Goal: Task Accomplishment & Management: Use online tool/utility

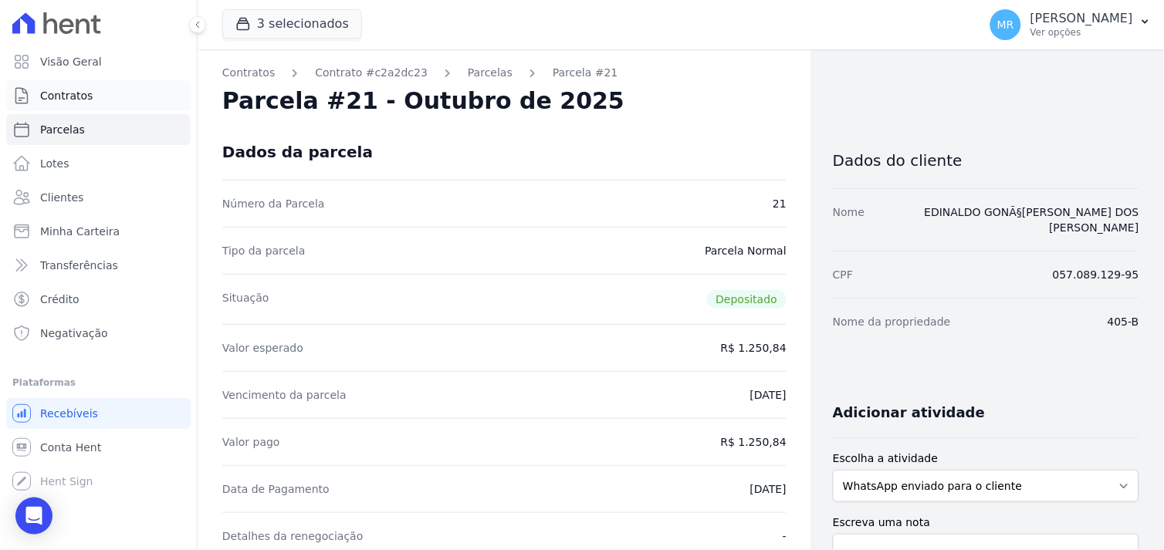
click at [66, 96] on span "Contratos" at bounding box center [66, 95] width 52 height 15
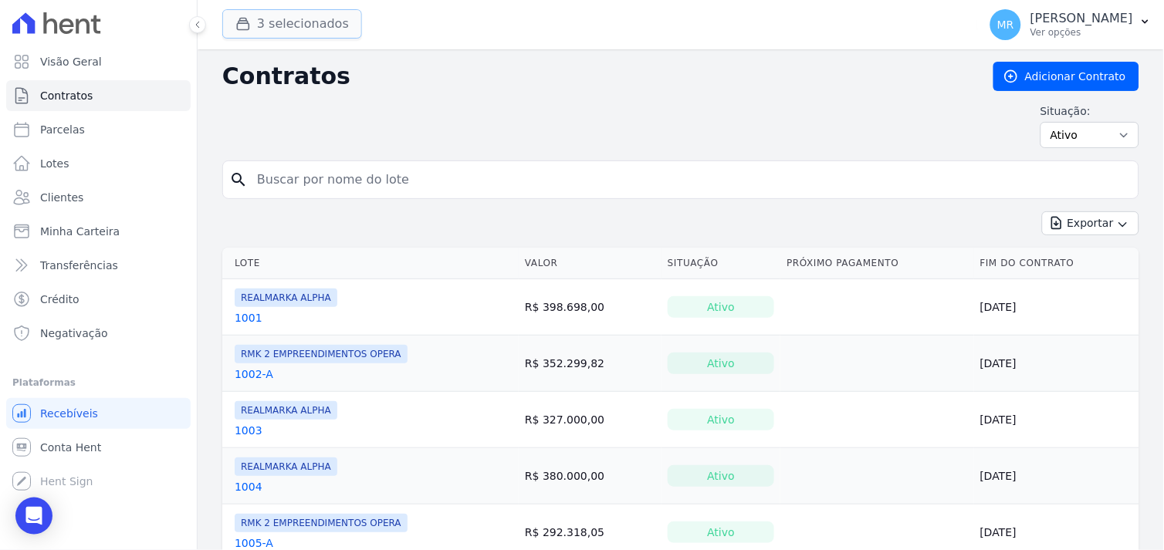
drag, startPoint x: 298, startPoint y: 23, endPoint x: 290, endPoint y: 27, distance: 8.6
click at [296, 25] on button "3 selecionados" at bounding box center [292, 23] width 140 height 29
click at [252, 29] on div "button" at bounding box center [246, 23] width 22 height 15
click at [263, 13] on button "3 selecionados" at bounding box center [292, 23] width 140 height 29
click at [336, 25] on button "3 selecionados" at bounding box center [292, 23] width 140 height 29
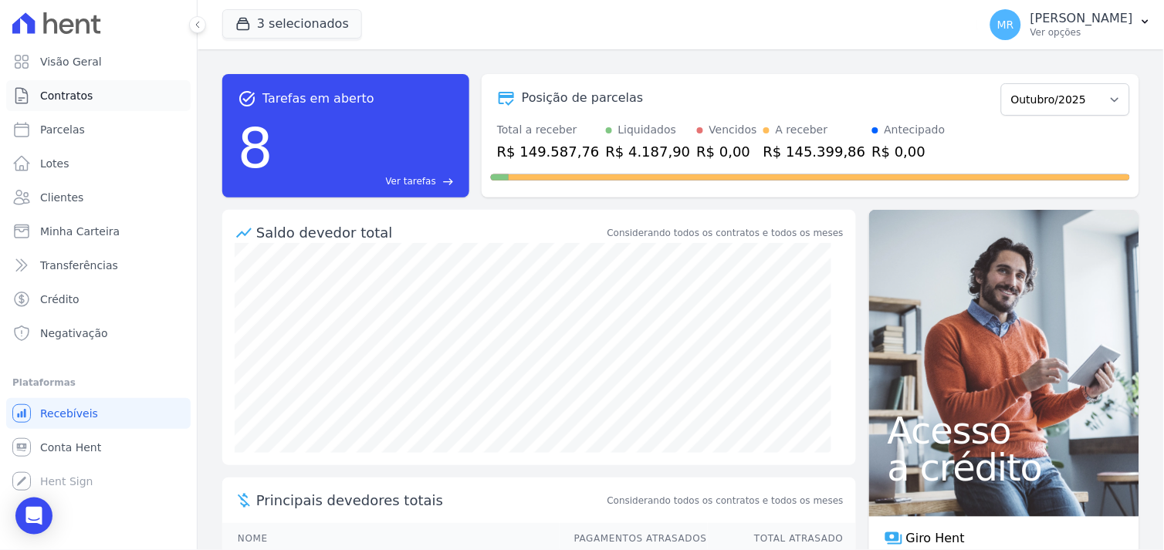
click at [60, 99] on span "Contratos" at bounding box center [66, 95] width 52 height 15
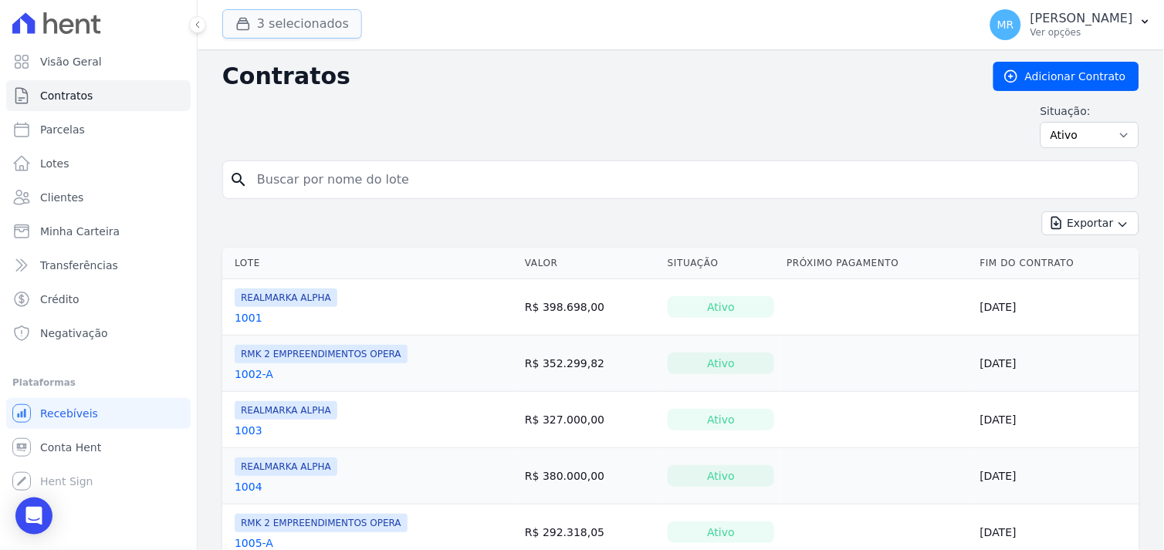
click at [267, 31] on button "3 selecionados" at bounding box center [292, 23] width 140 height 29
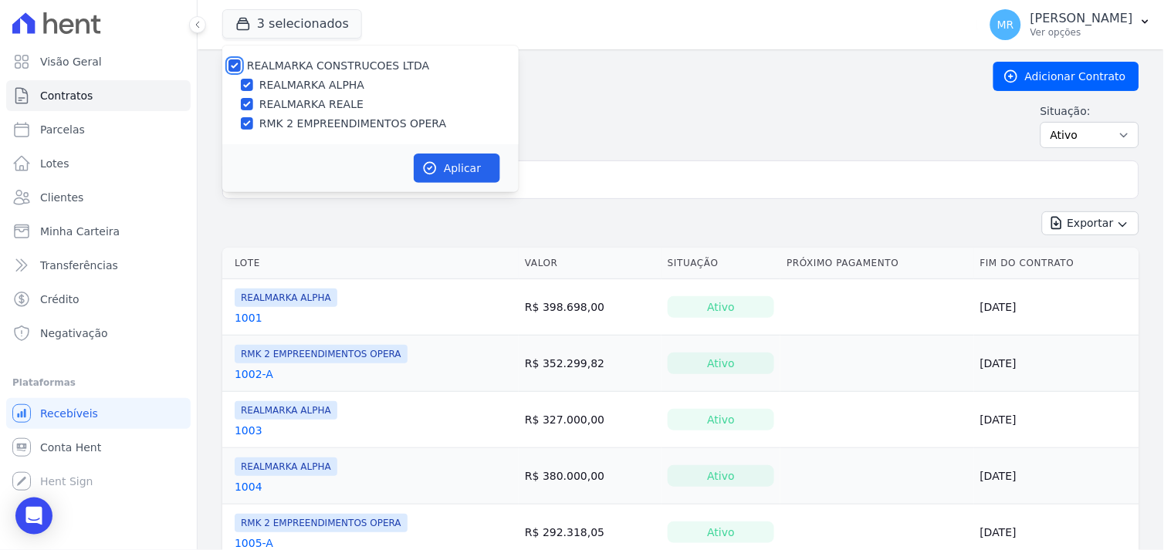
click at [233, 63] on input "REALMARKA CONSTRUCOES LTDA" at bounding box center [234, 65] width 12 height 12
checkbox input "false"
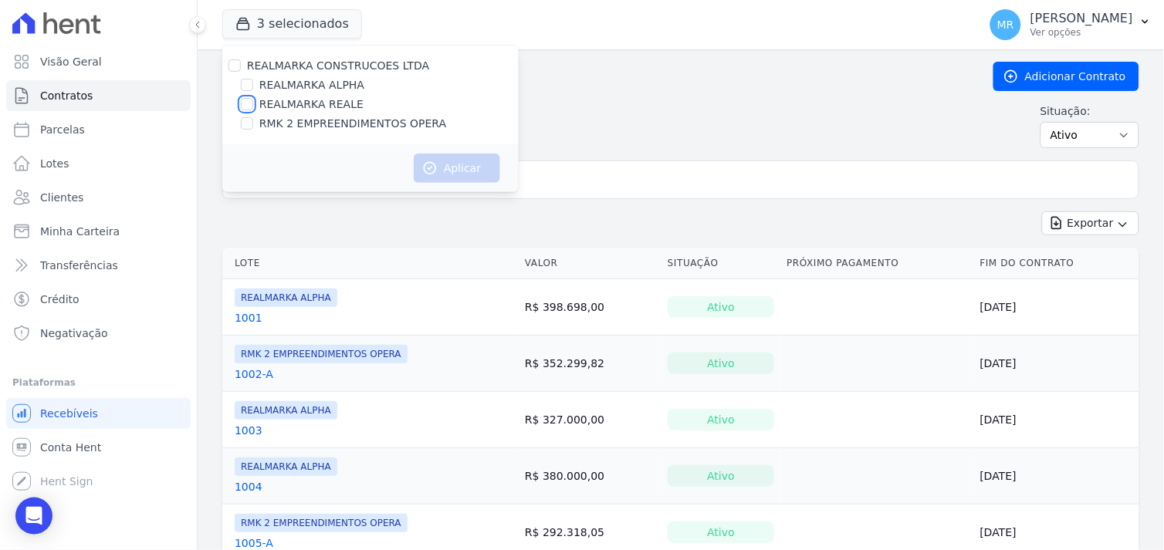
click at [249, 106] on input "REALMARKA REALE" at bounding box center [247, 104] width 12 height 12
checkbox input "true"
click at [472, 172] on button "Aplicar" at bounding box center [457, 168] width 86 height 29
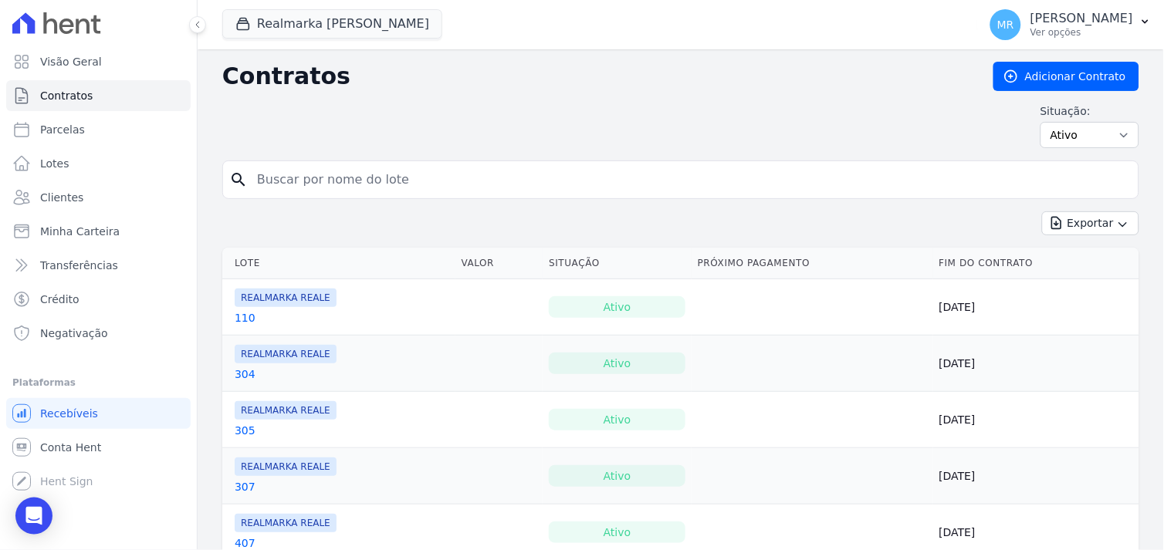
click at [336, 181] on input "search" at bounding box center [690, 179] width 885 height 31
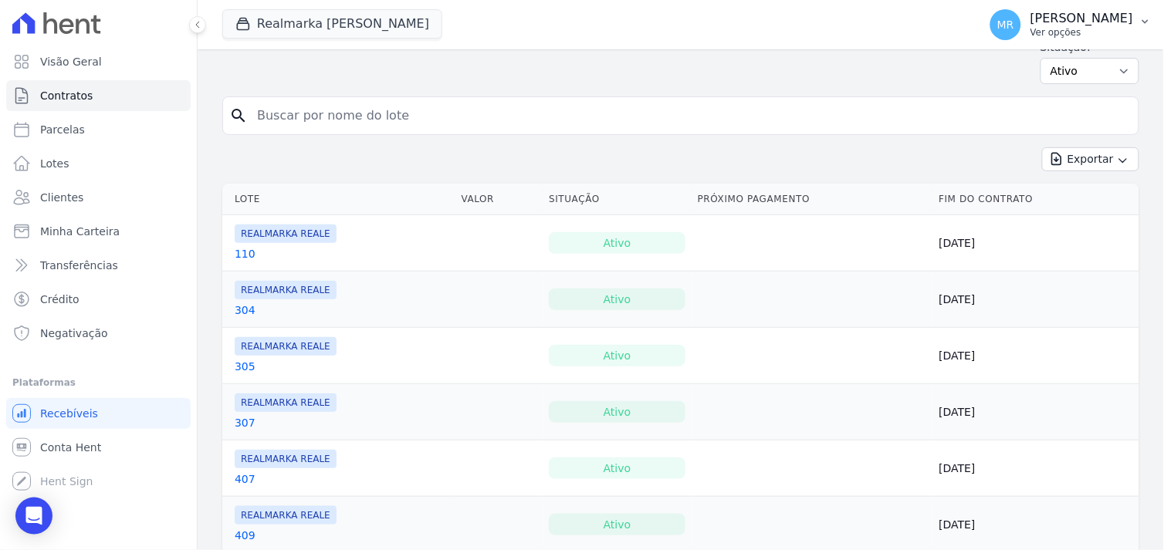
scroll to position [59, 0]
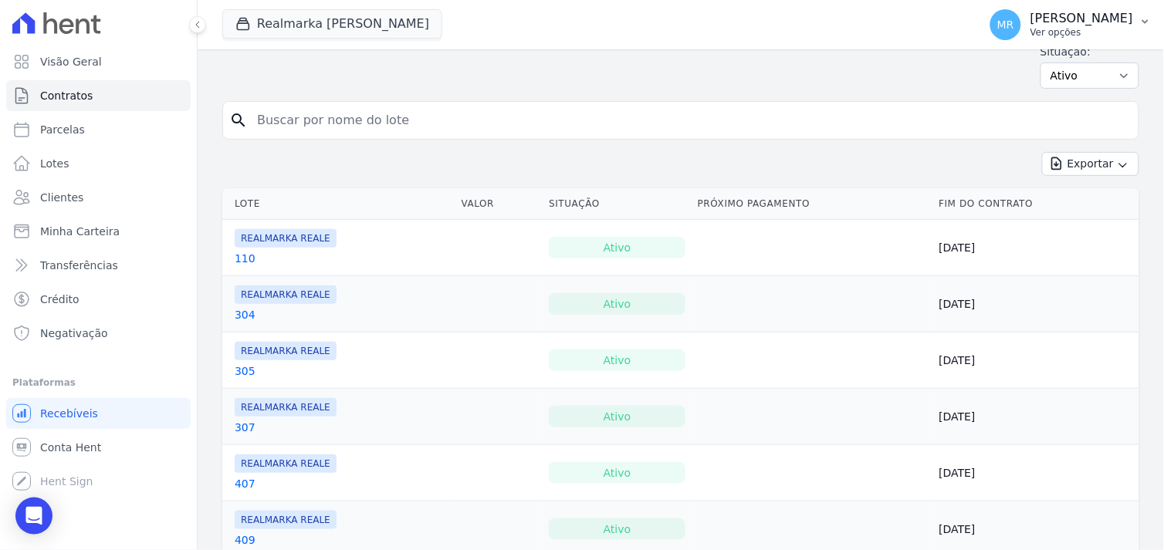
click at [1079, 18] on p "[PERSON_NAME]" at bounding box center [1081, 18] width 103 height 15
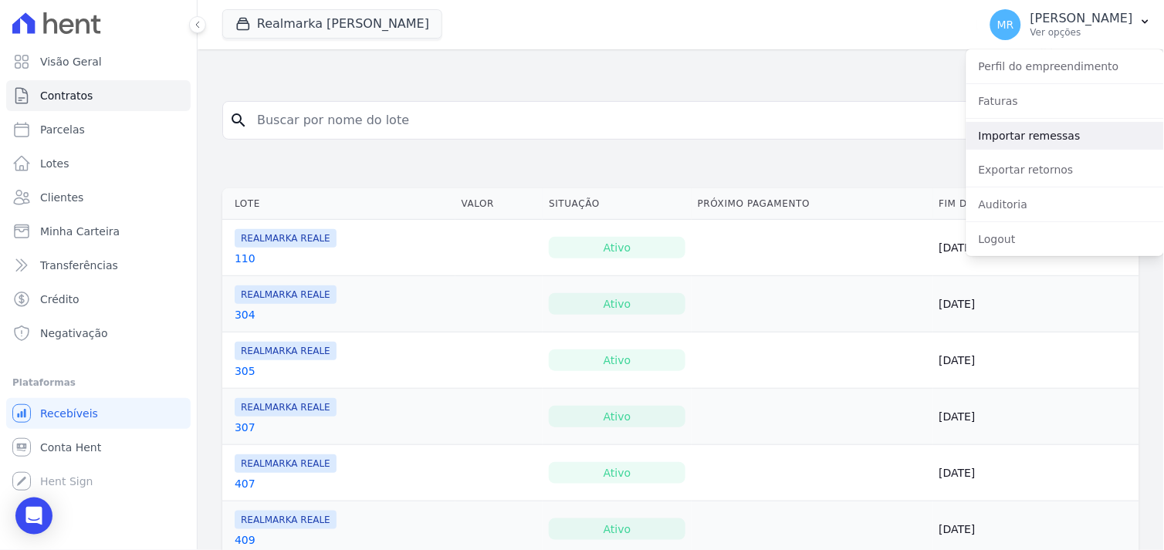
click at [1047, 140] on link "Importar remessas" at bounding box center [1065, 136] width 198 height 28
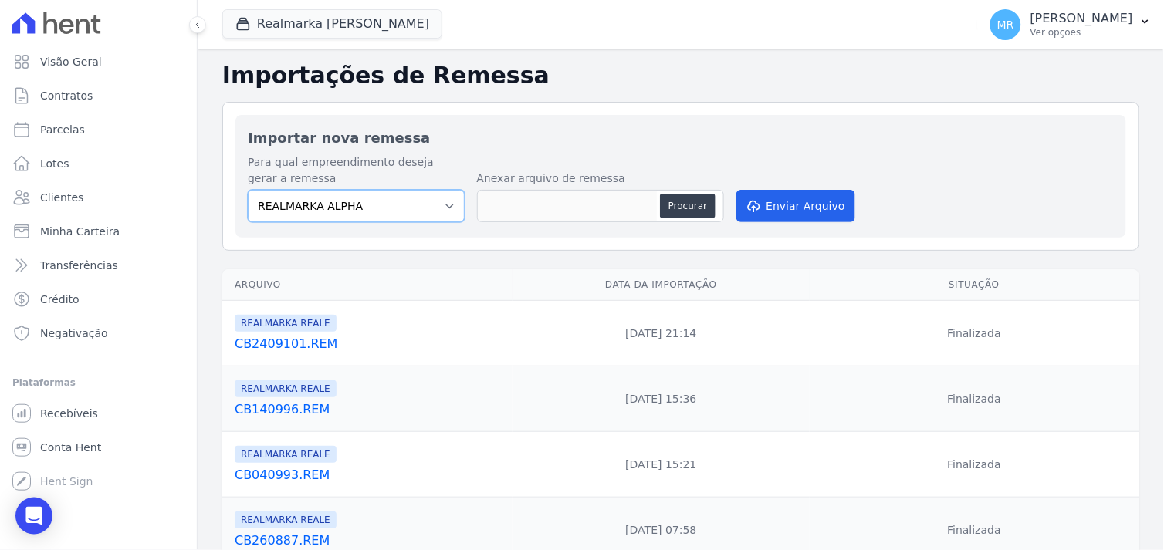
click at [440, 205] on select "REALMARKA ALPHA REALMARKA REALE RMK 2 EMPREENDIMENTOS OPERA" at bounding box center [356, 206] width 217 height 32
select select "76c98966-fbae-428e-aea9-71c3dfcf0e62"
click at [248, 190] on select "REALMARKA ALPHA REALMARKA REALE RMK 2 EMPREENDIMENTOS OPERA" at bounding box center [356, 206] width 217 height 32
click at [688, 205] on button "Procurar" at bounding box center [688, 206] width 56 height 25
type input "CB0310103.REM"
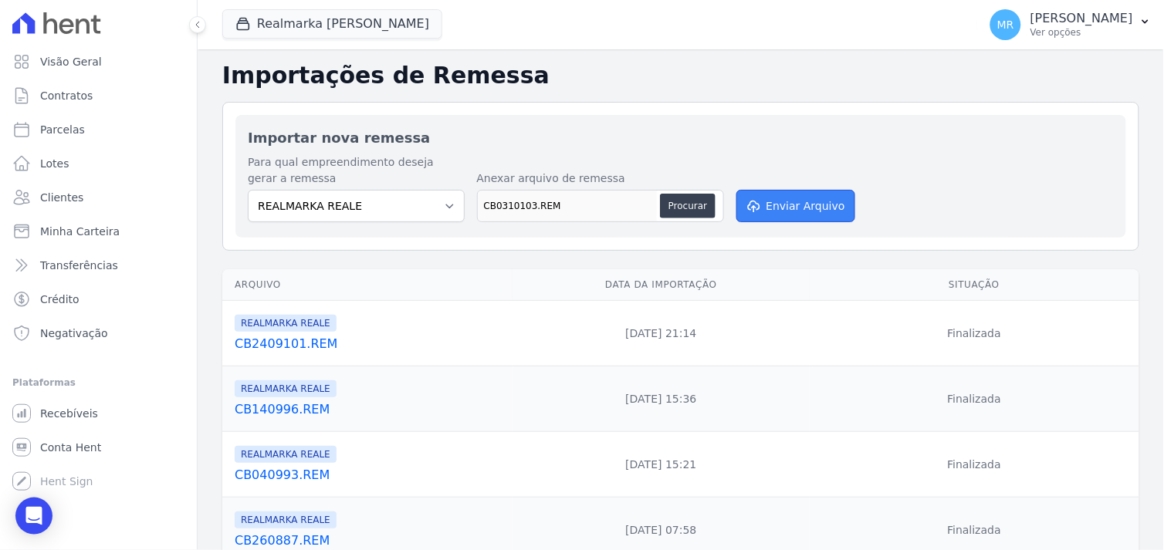
click at [803, 207] on button "Enviar Arquivo" at bounding box center [795, 206] width 119 height 32
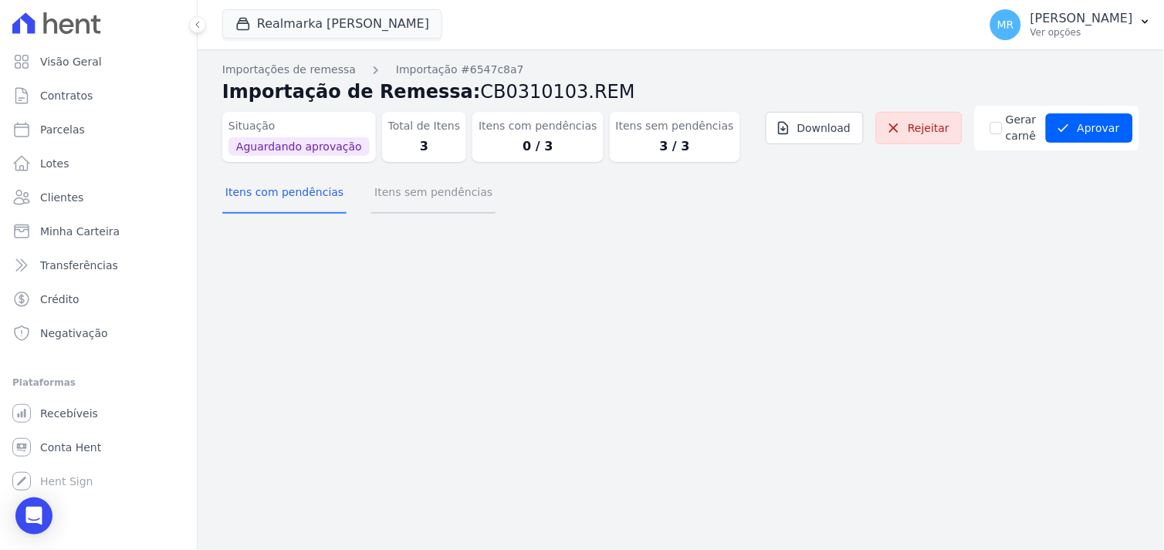
click at [417, 195] on button "Itens sem pendências" at bounding box center [433, 194] width 124 height 40
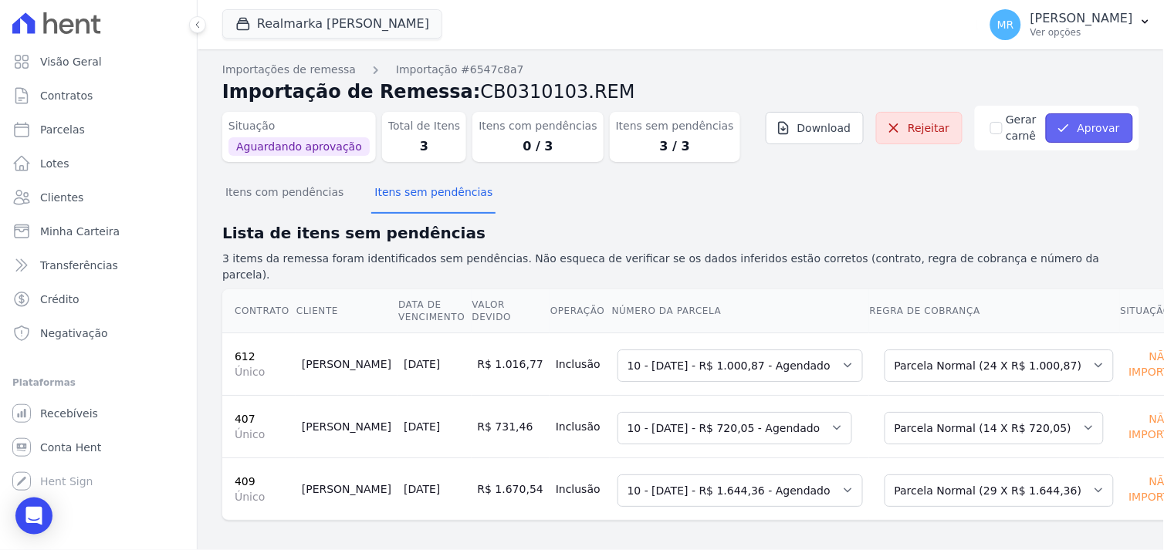
click at [1085, 127] on button "Aprovar" at bounding box center [1089, 127] width 87 height 29
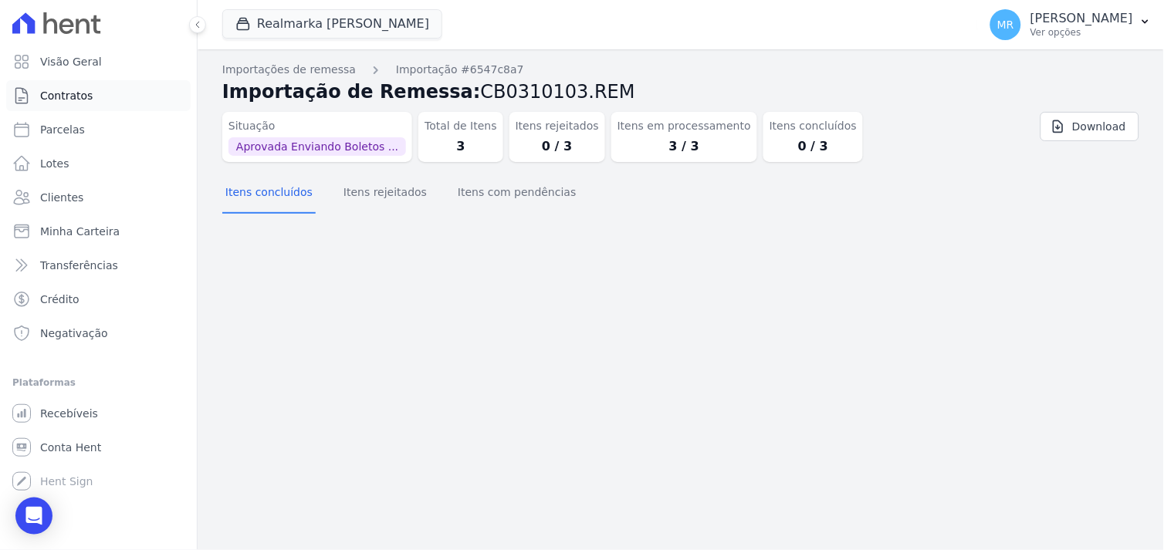
click at [80, 101] on span "Contratos" at bounding box center [66, 95] width 52 height 15
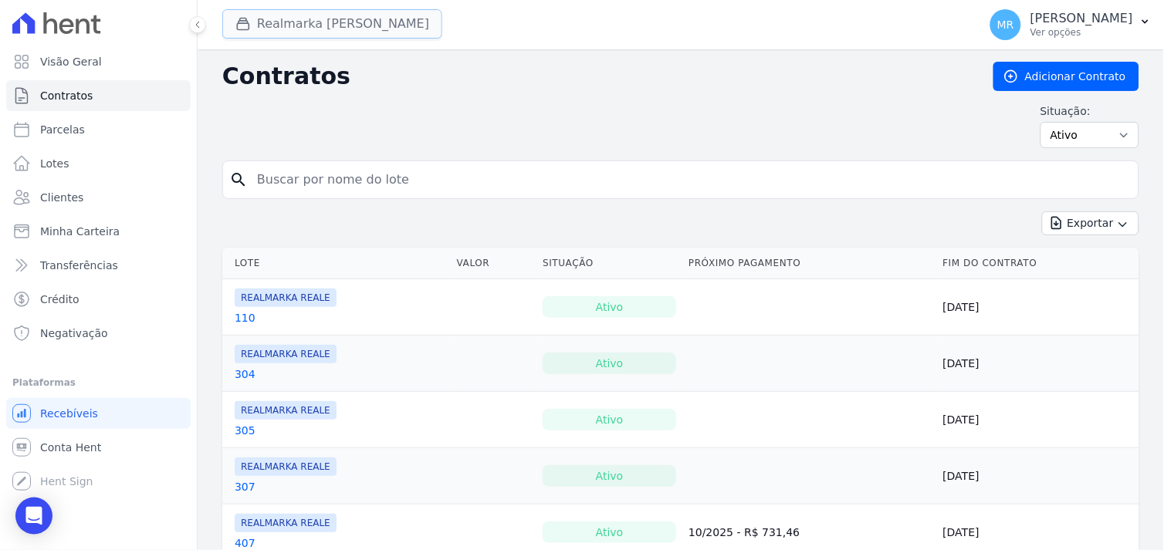
click at [330, 25] on button "Realmarka Reale" at bounding box center [332, 23] width 220 height 29
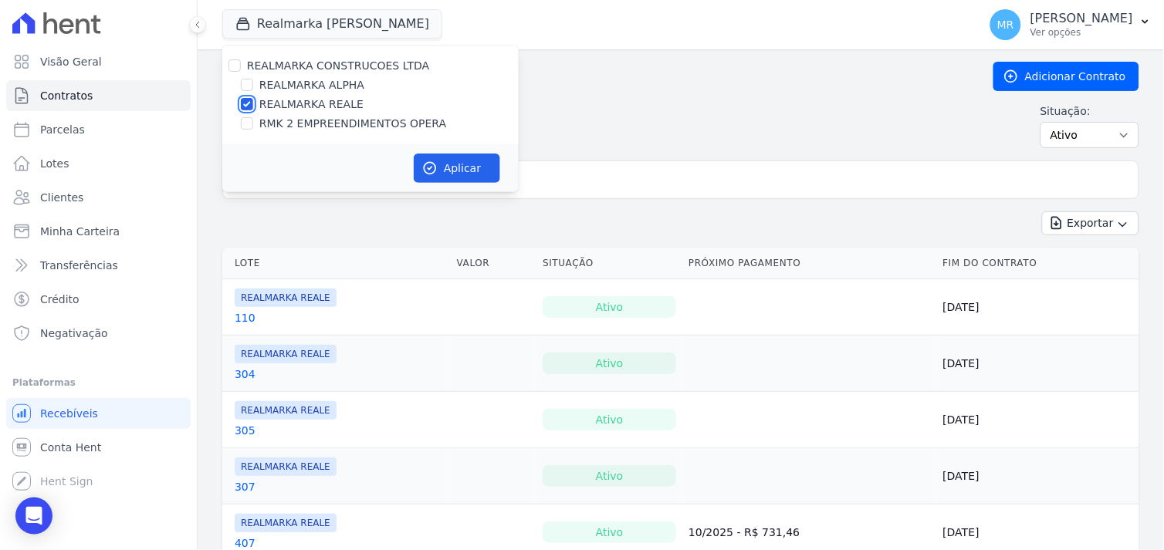
click at [250, 102] on input "REALMARKA REALE" at bounding box center [247, 104] width 12 height 12
checkbox input "false"
click at [248, 86] on input "REALMARKA ALPHA" at bounding box center [247, 85] width 12 height 12
checkbox input "true"
click at [442, 167] on button "Aplicar" at bounding box center [457, 168] width 86 height 29
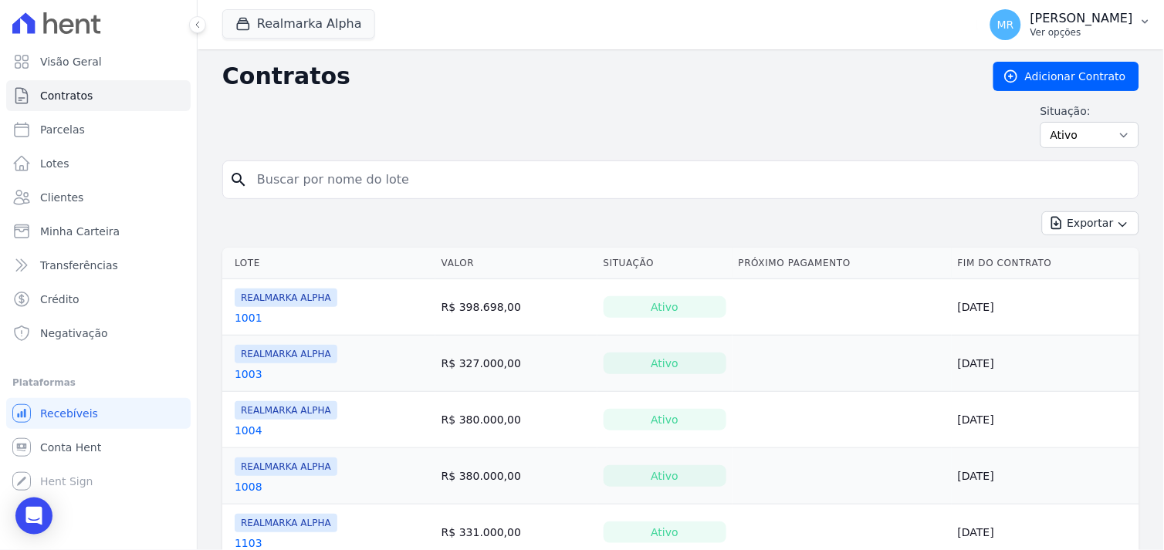
click at [1107, 22] on p "[PERSON_NAME]" at bounding box center [1081, 18] width 103 height 15
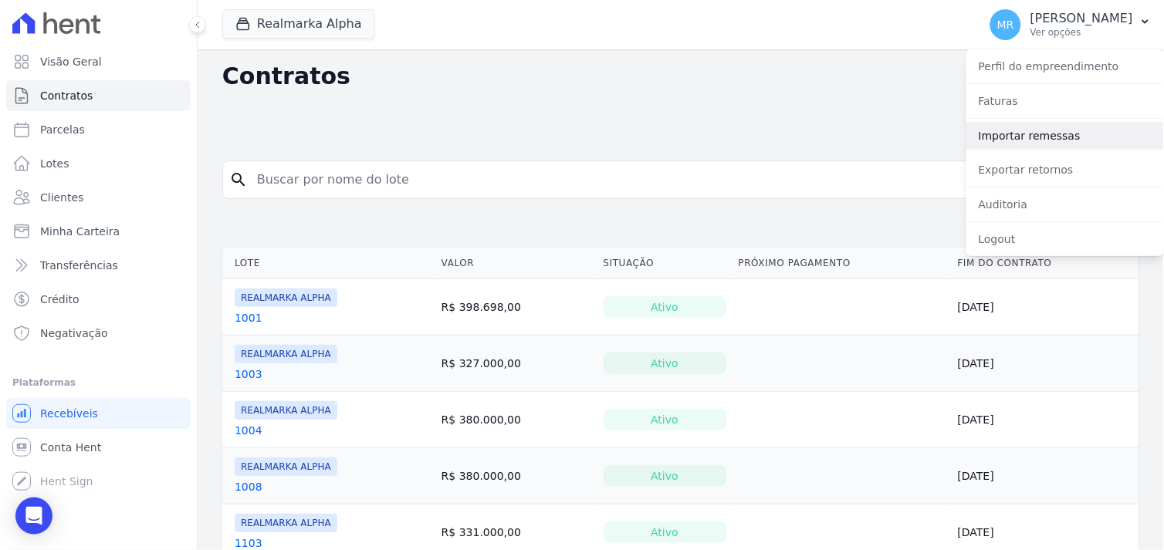
click at [1031, 140] on link "Importar remessas" at bounding box center [1065, 136] width 198 height 28
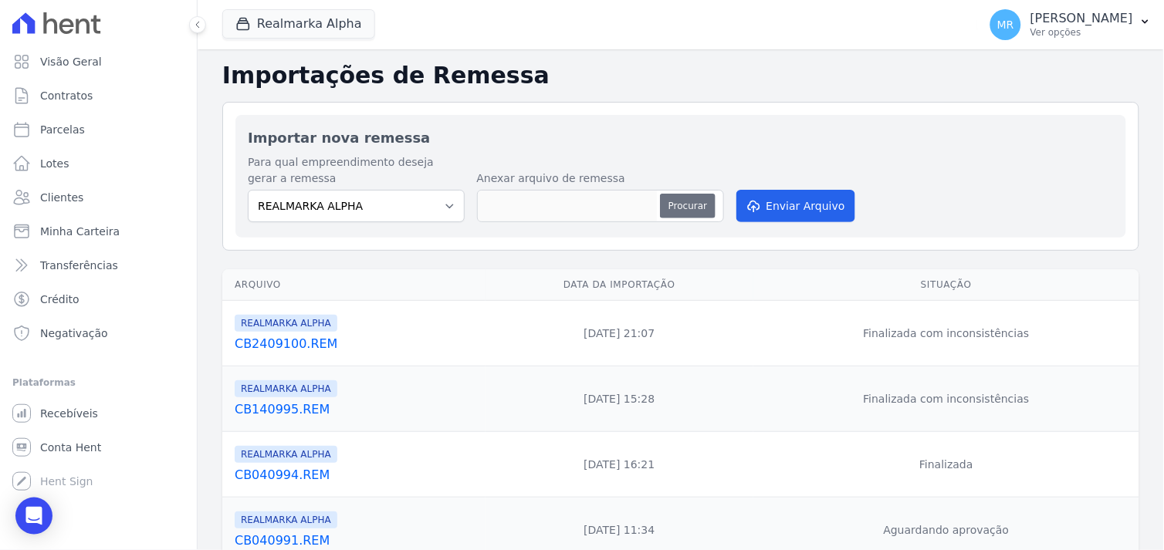
click at [685, 202] on button "Procurar" at bounding box center [688, 206] width 56 height 25
type input "CB0310102.REM"
click at [789, 204] on button "Enviar Arquivo" at bounding box center [795, 206] width 119 height 32
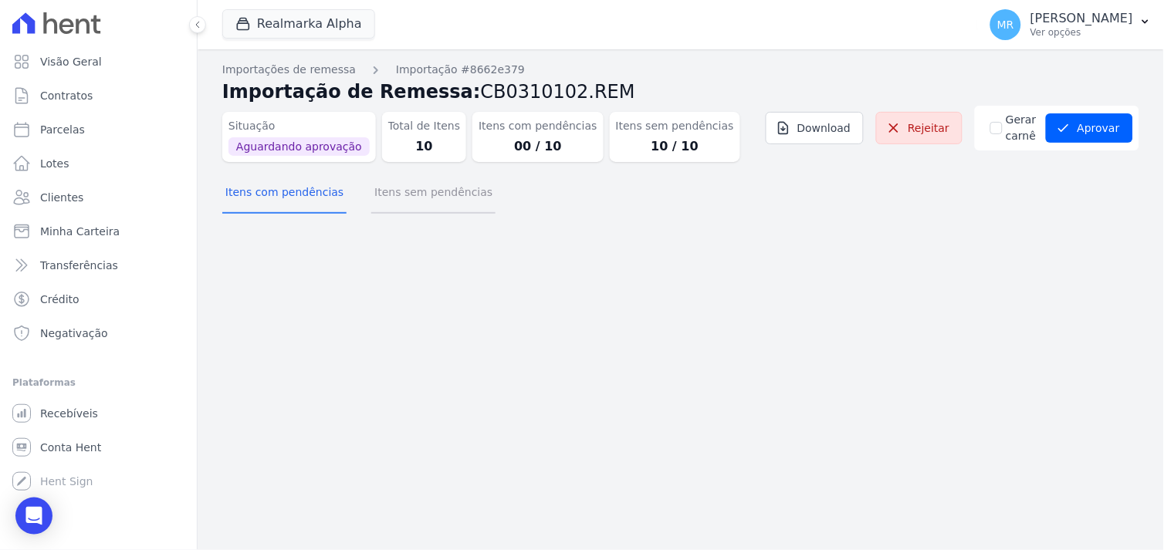
click at [448, 191] on button "Itens sem pendências" at bounding box center [433, 194] width 124 height 40
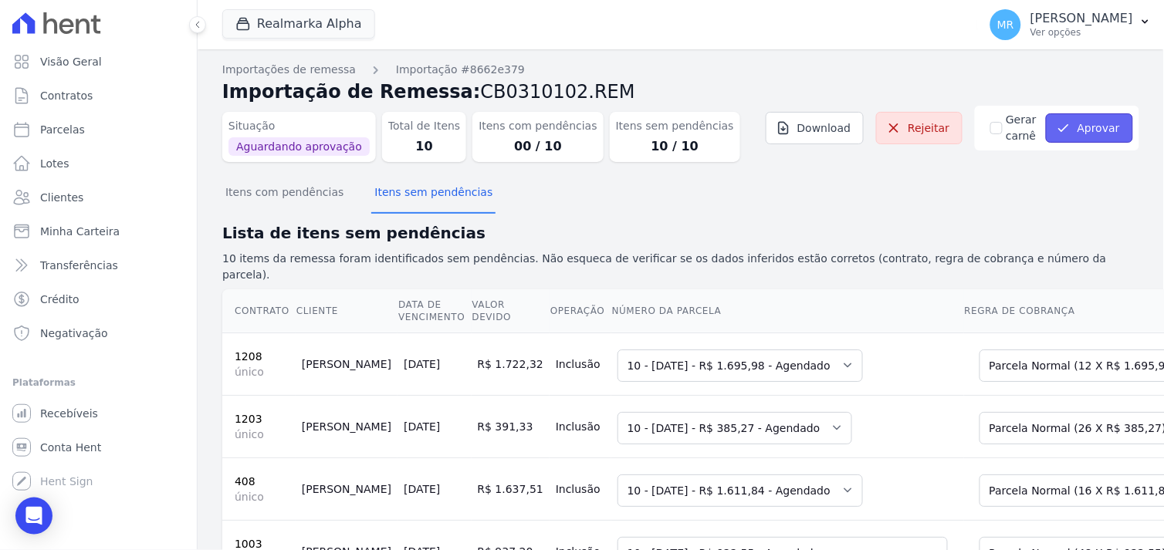
click at [1081, 129] on button "Aprovar" at bounding box center [1089, 127] width 87 height 29
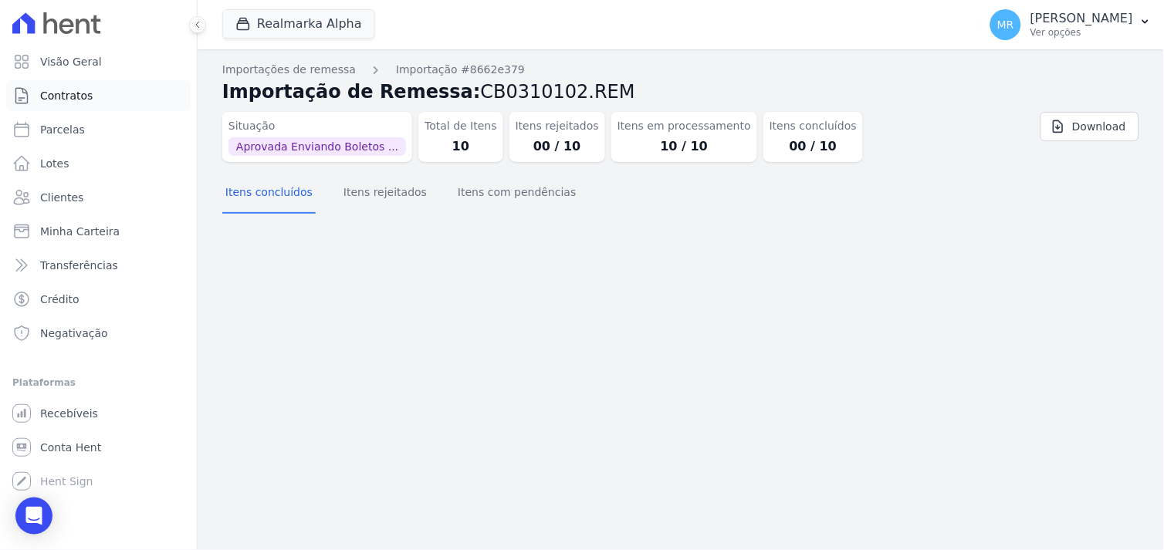
click at [100, 95] on link "Contratos" at bounding box center [98, 95] width 184 height 31
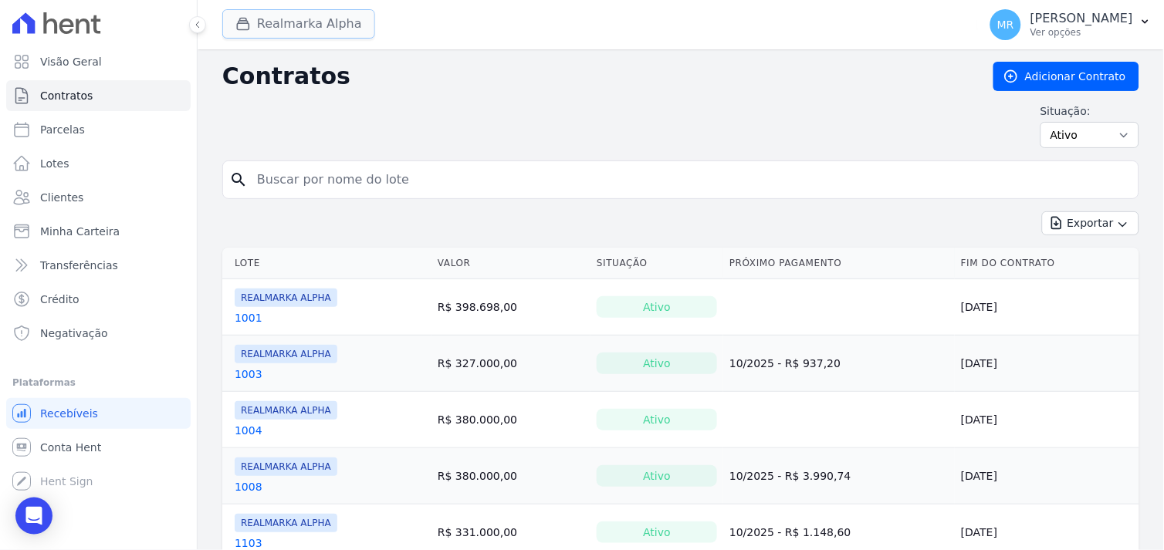
click at [289, 29] on button "Realmarka Alpha" at bounding box center [298, 23] width 153 height 29
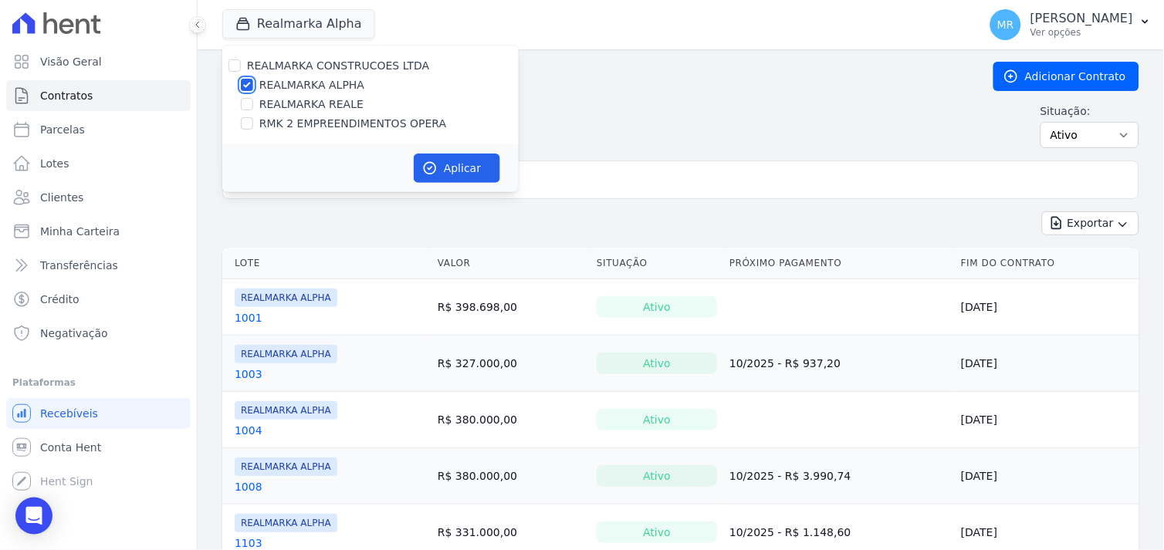
click at [242, 88] on input "REALMARKA ALPHA" at bounding box center [247, 85] width 12 height 12
checkbox input "false"
click at [245, 123] on input "RMK 2 EMPREENDIMENTOS OPERA" at bounding box center [247, 123] width 12 height 12
checkbox input "true"
click at [462, 164] on button "Aplicar" at bounding box center [457, 168] width 86 height 29
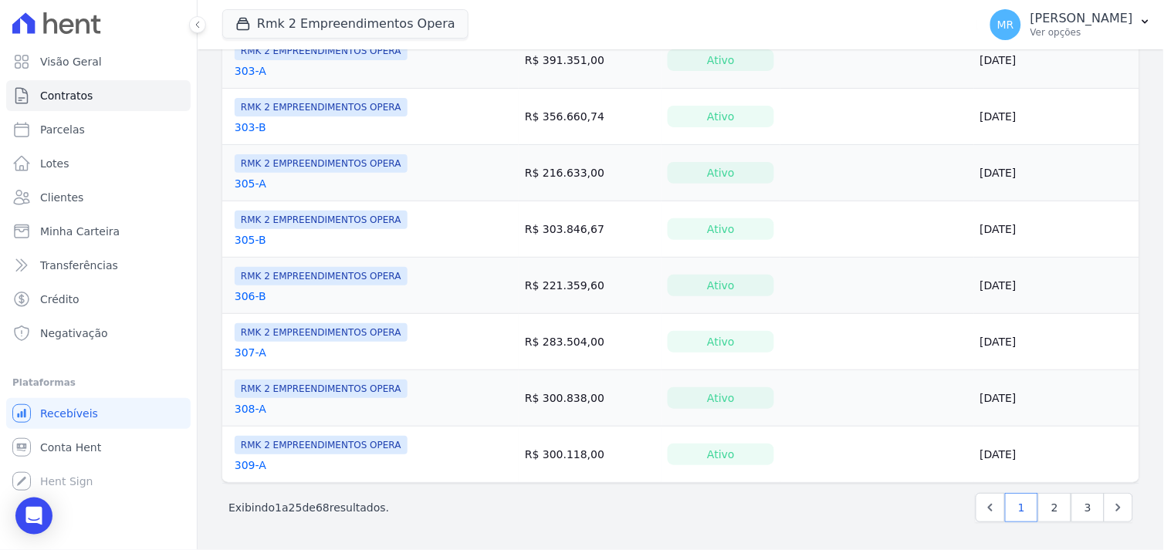
scroll to position [1207, 0]
click at [1052, 506] on link "2" at bounding box center [1054, 507] width 33 height 29
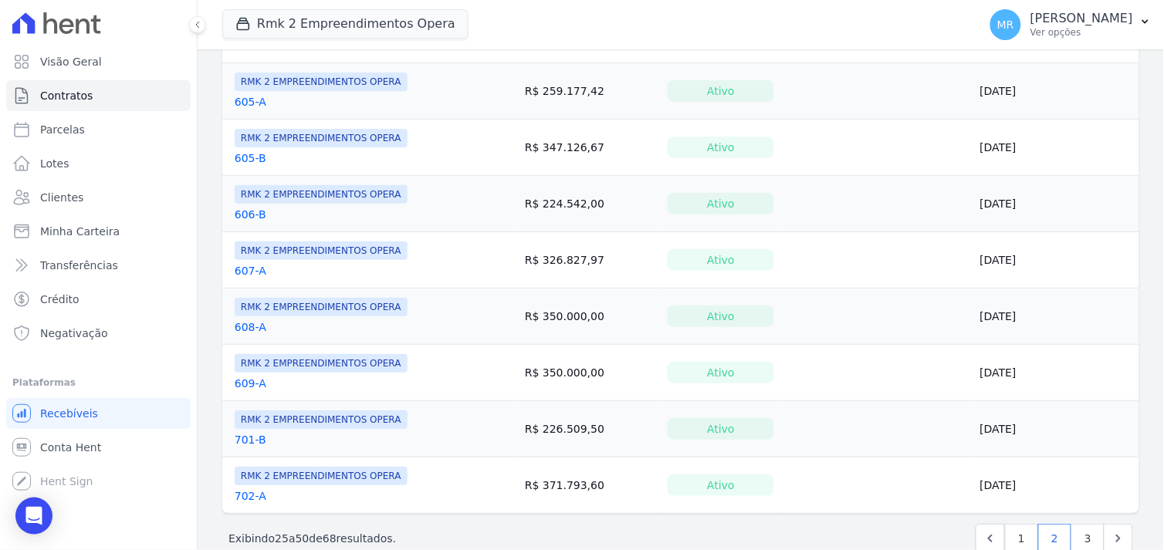
scroll to position [1200, 0]
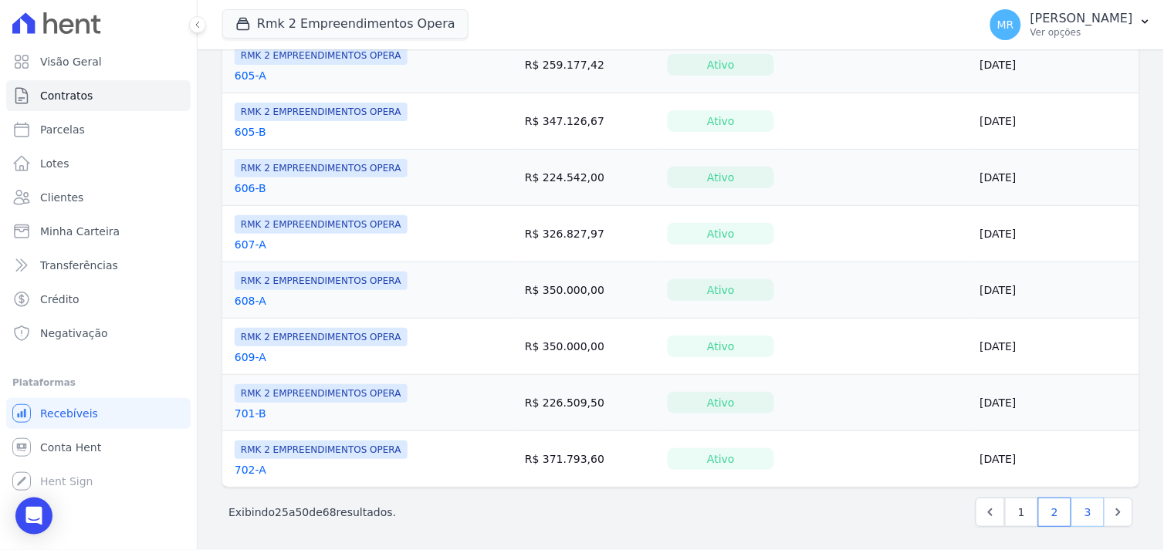
click at [1075, 523] on link "3" at bounding box center [1087, 512] width 33 height 29
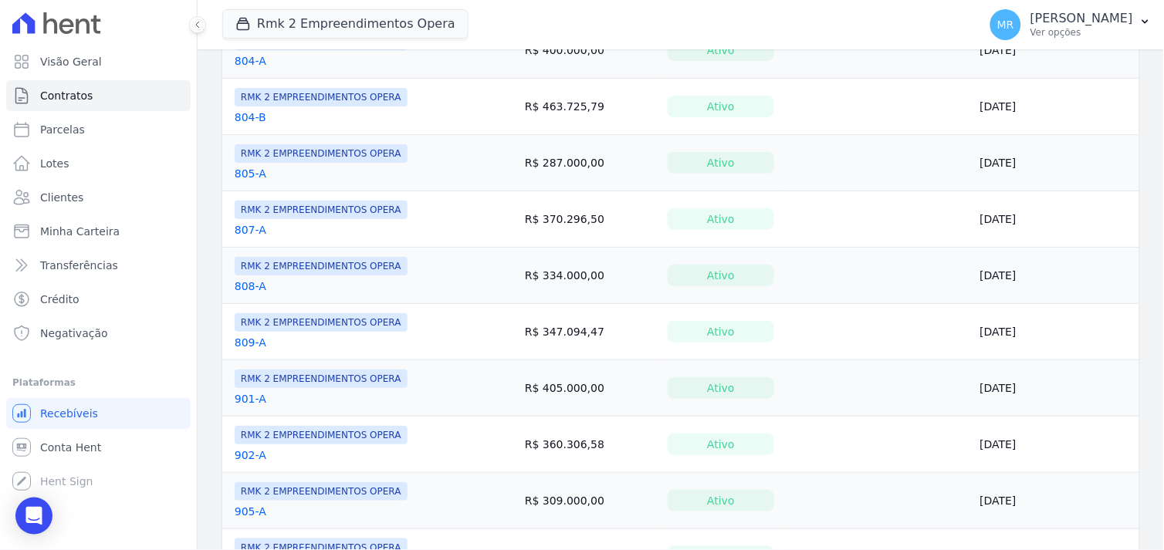
scroll to position [812, 0]
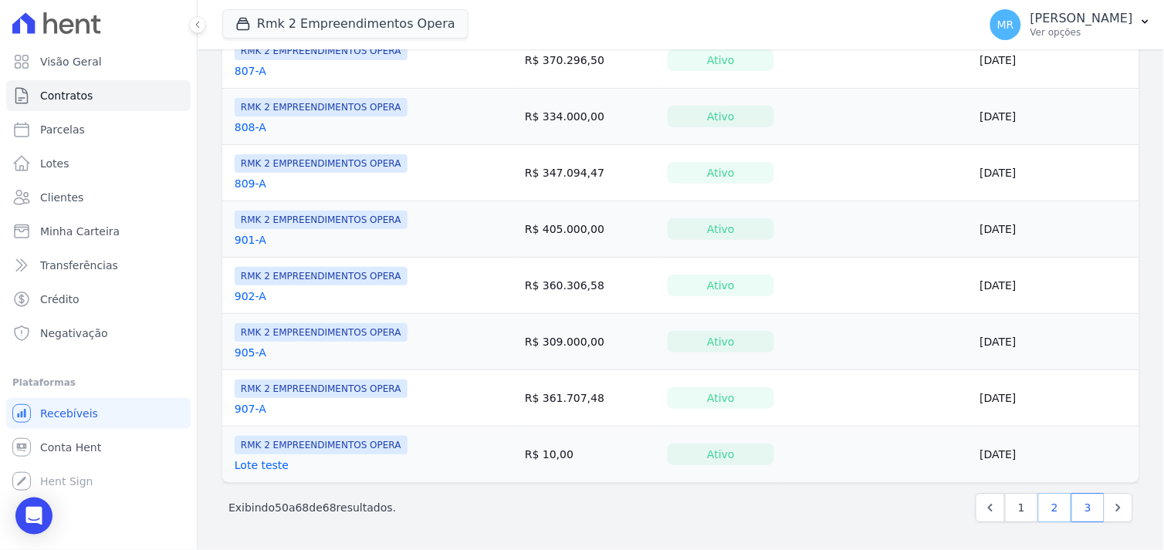
click at [1042, 511] on link "2" at bounding box center [1054, 507] width 33 height 29
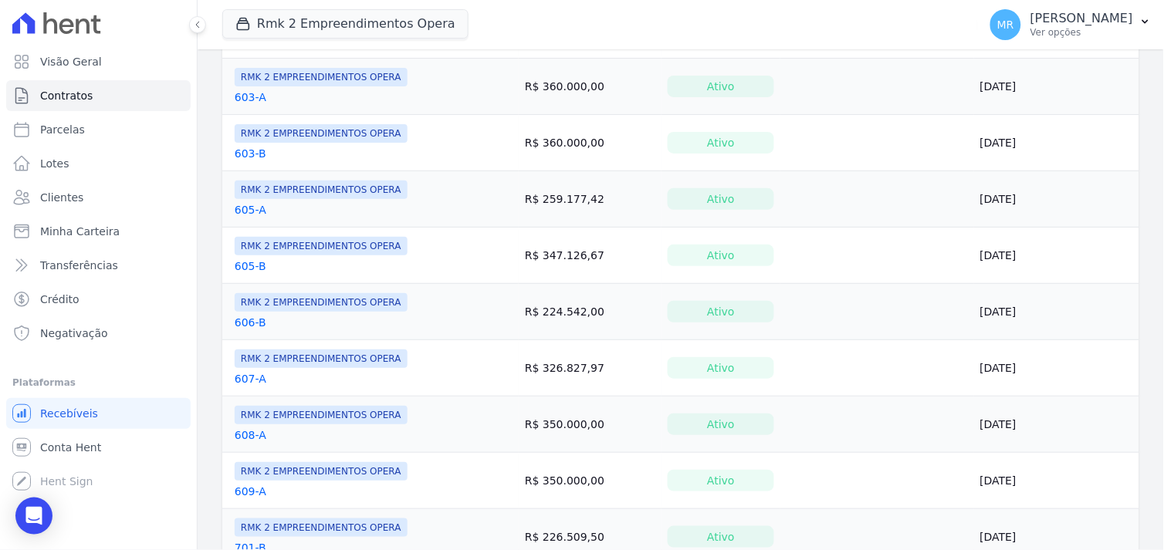
scroll to position [1207, 0]
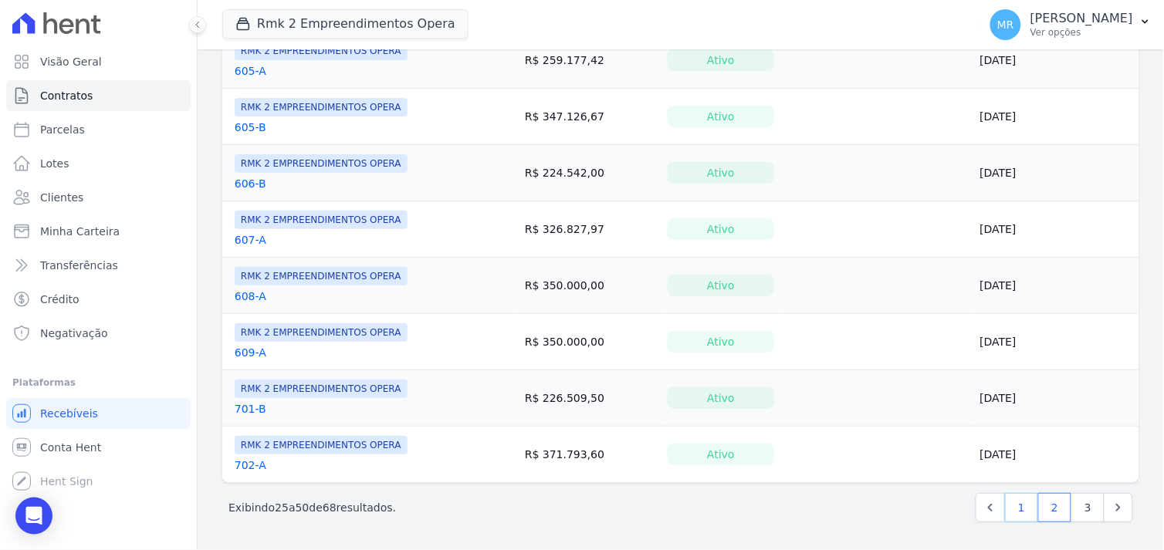
click at [1011, 506] on link "1" at bounding box center [1021, 507] width 33 height 29
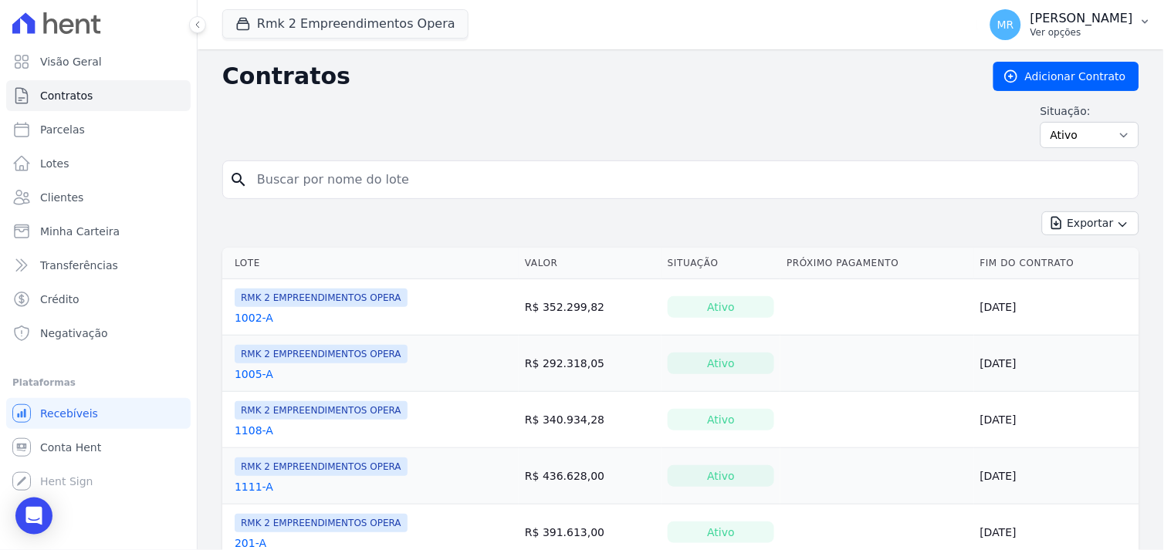
click at [1088, 25] on p "[PERSON_NAME]" at bounding box center [1081, 18] width 103 height 15
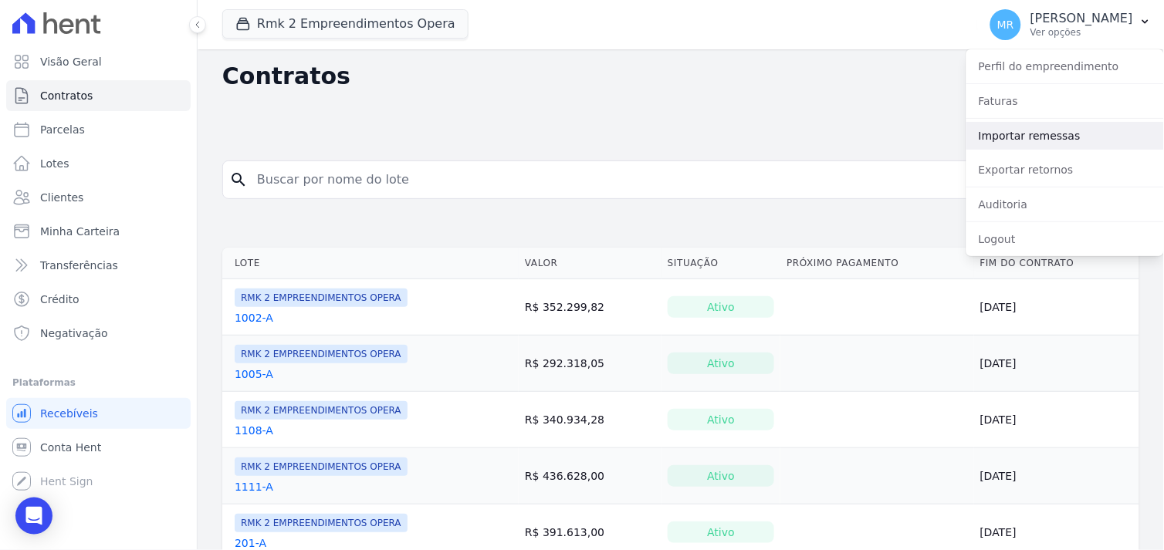
click at [1006, 141] on link "Importar remessas" at bounding box center [1065, 136] width 198 height 28
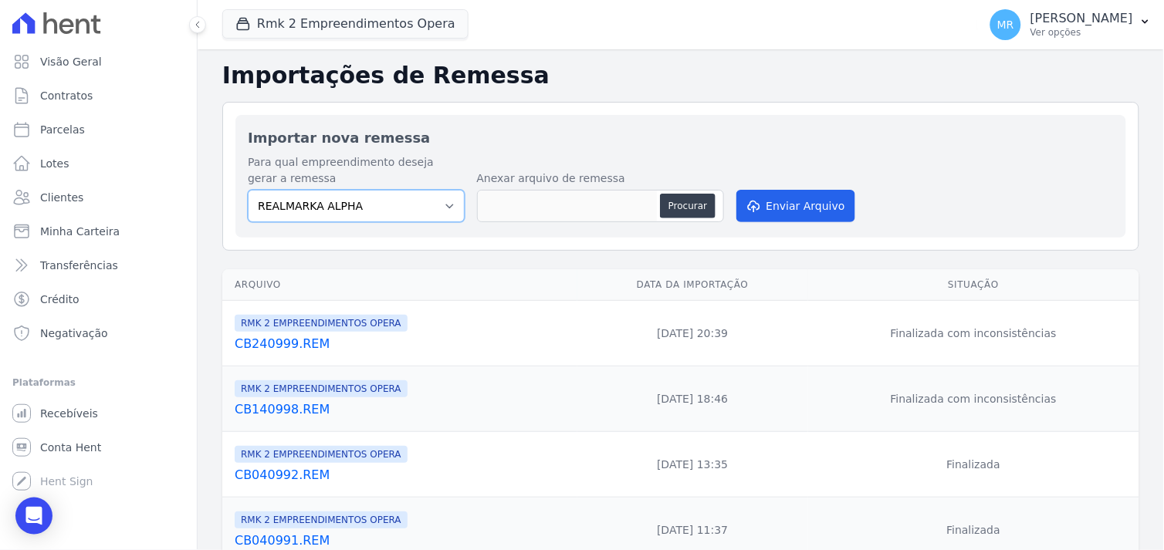
click at [419, 208] on select "REALMARKA ALPHA REALMARKA REALE RMK 2 EMPREENDIMENTOS OPERA" at bounding box center [356, 206] width 217 height 32
select select "16462f68-d5f3-4053-9b2f-c9981f2a4aae"
click at [248, 190] on select "REALMARKA ALPHA REALMARKA REALE RMK 2 EMPREENDIMENTOS OPERA" at bounding box center [356, 206] width 217 height 32
click at [687, 208] on button "Procurar" at bounding box center [688, 206] width 56 height 25
type input "CB0310104.REM"
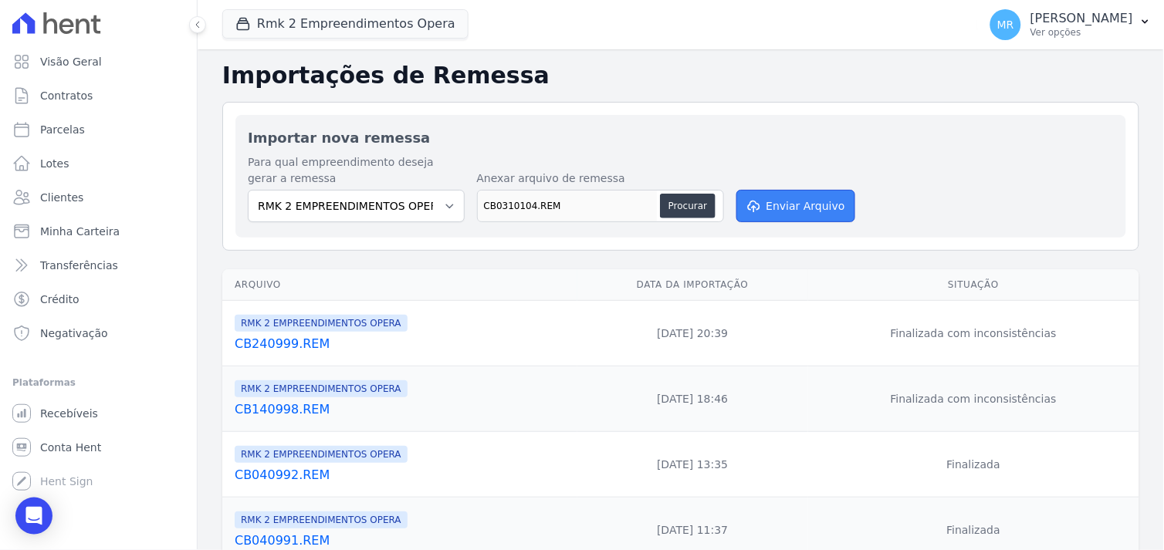
click at [789, 204] on button "Enviar Arquivo" at bounding box center [795, 206] width 119 height 32
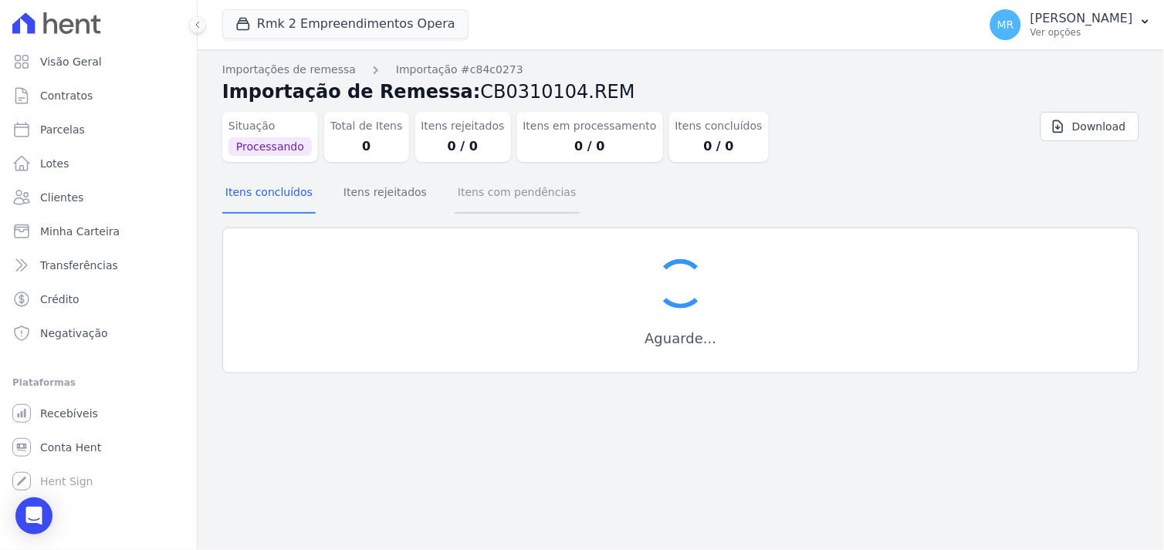
drag, startPoint x: 525, startPoint y: 191, endPoint x: 507, endPoint y: 196, distance: 18.6
click at [523, 191] on button "Itens com pendências" at bounding box center [517, 194] width 124 height 40
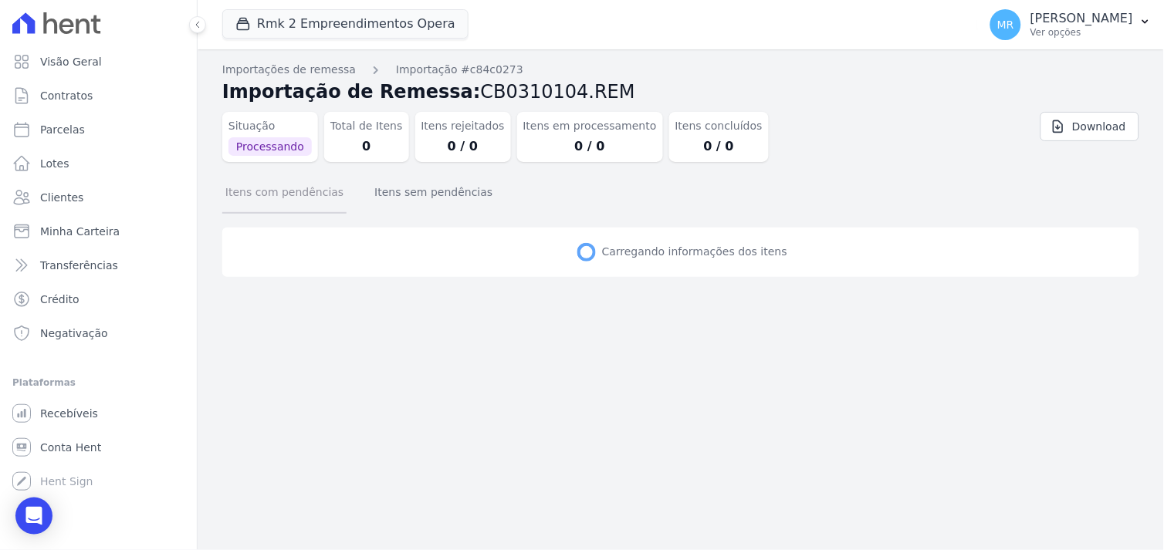
click at [296, 198] on button "Itens com pendências" at bounding box center [284, 194] width 124 height 40
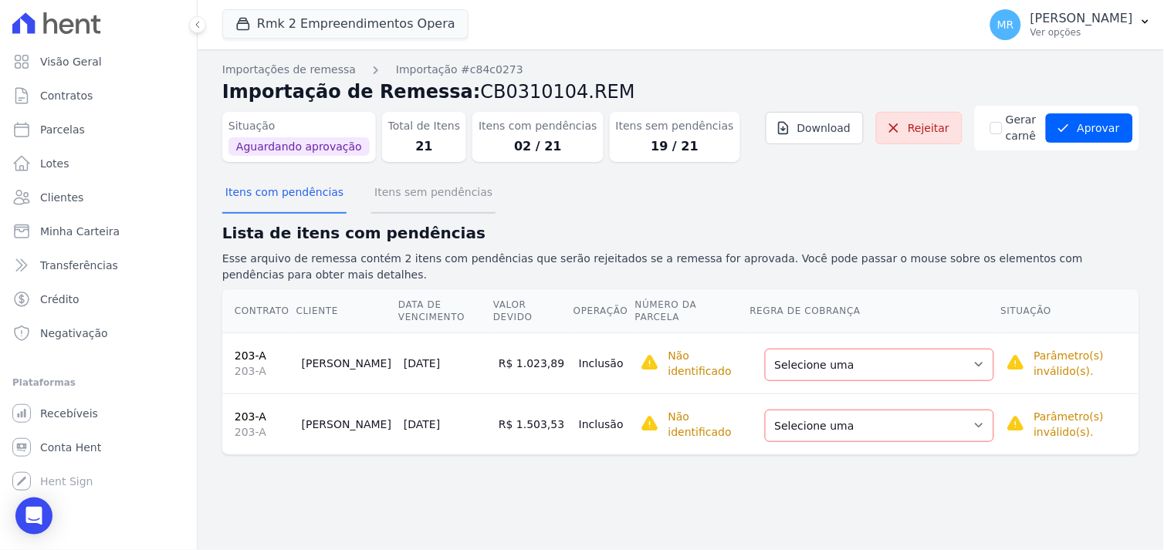
click at [397, 196] on button "Itens sem pendências" at bounding box center [433, 194] width 124 height 40
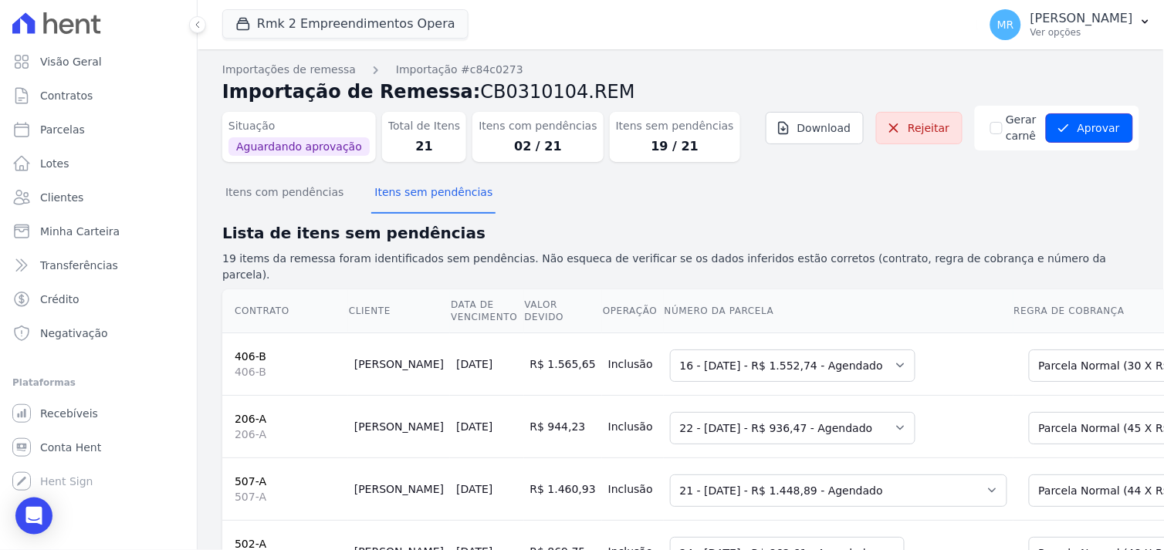
click at [1078, 126] on button "Aprovar" at bounding box center [1089, 127] width 87 height 29
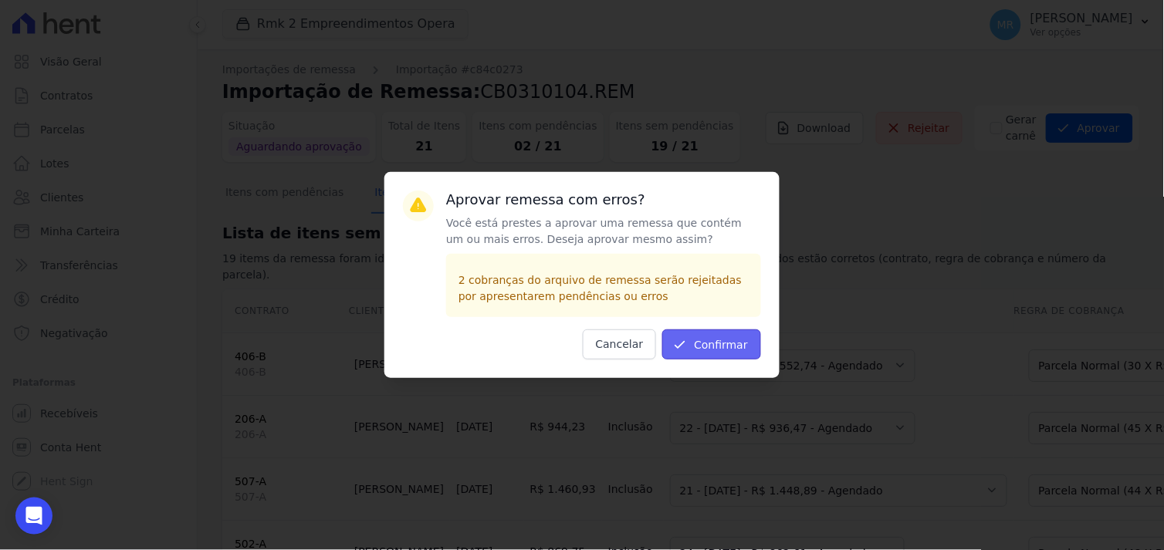
click at [719, 347] on button "Confirmar" at bounding box center [711, 345] width 99 height 30
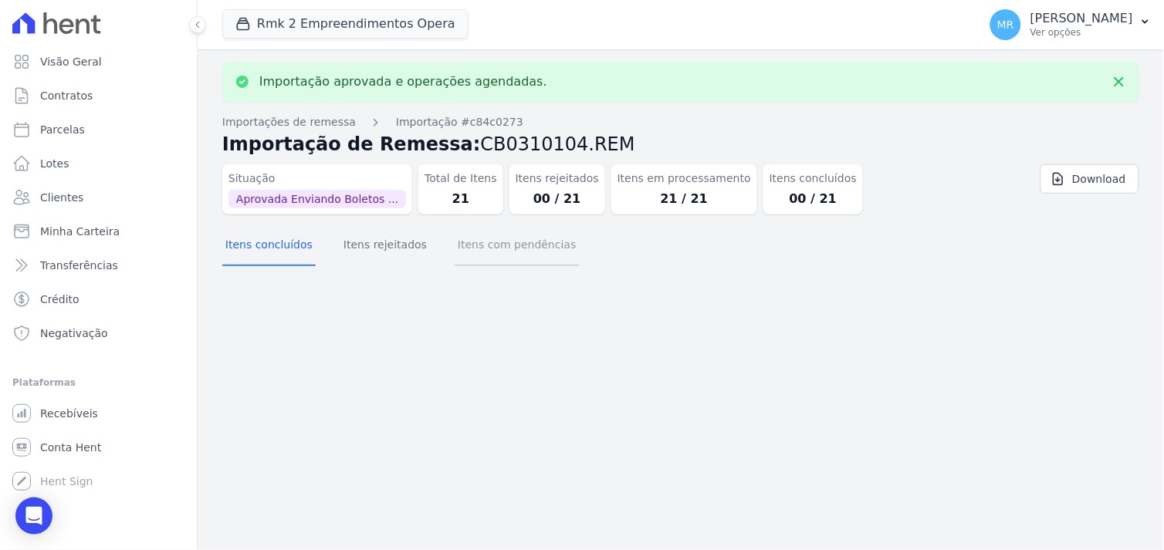
click at [502, 242] on button "Itens com pendências" at bounding box center [517, 246] width 124 height 40
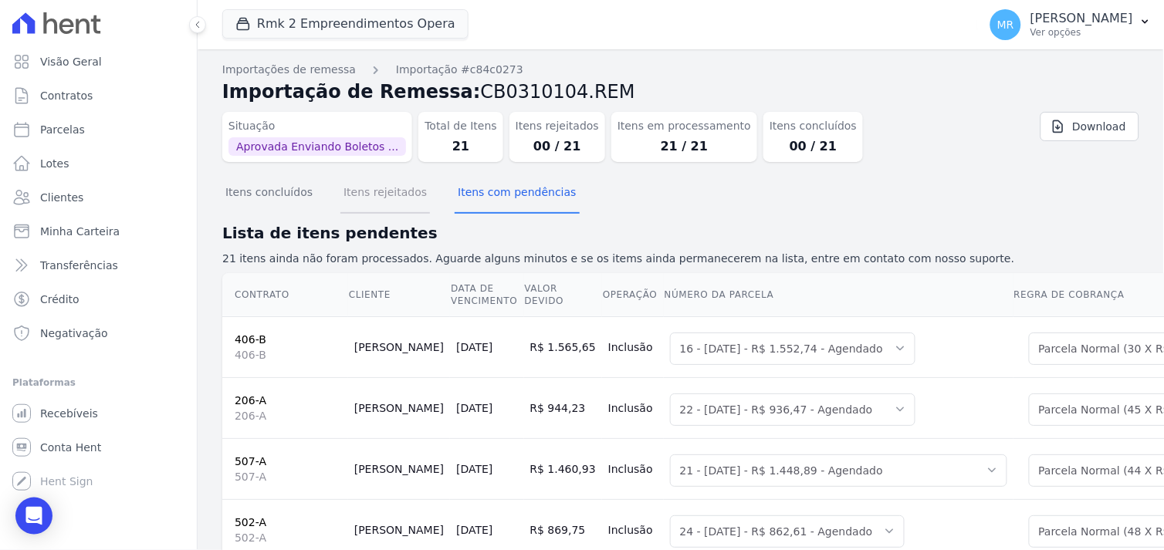
click at [380, 195] on button "Itens rejeitados" at bounding box center [385, 194] width 90 height 40
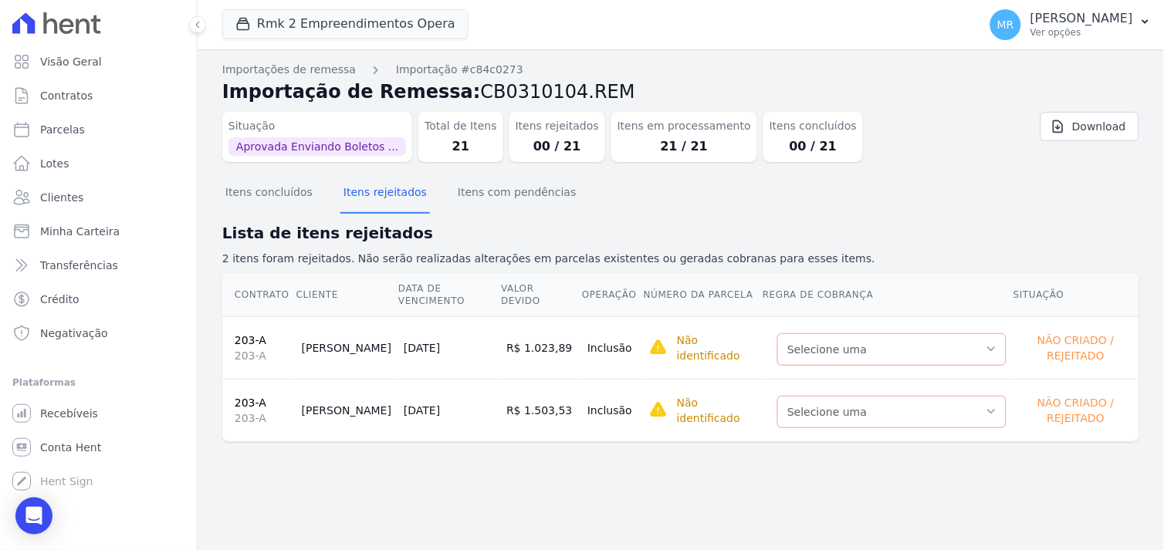
click at [250, 334] on link "203-A" at bounding box center [251, 340] width 32 height 12
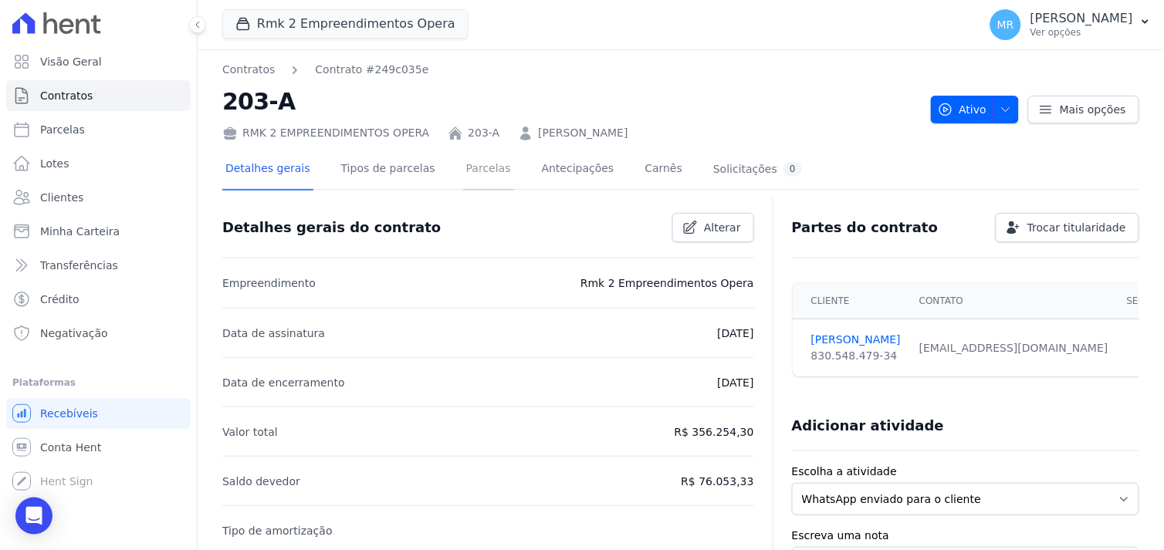
drag, startPoint x: 467, startPoint y: 170, endPoint x: 475, endPoint y: 188, distance: 20.4
click at [467, 171] on link "Parcelas" at bounding box center [488, 170] width 51 height 41
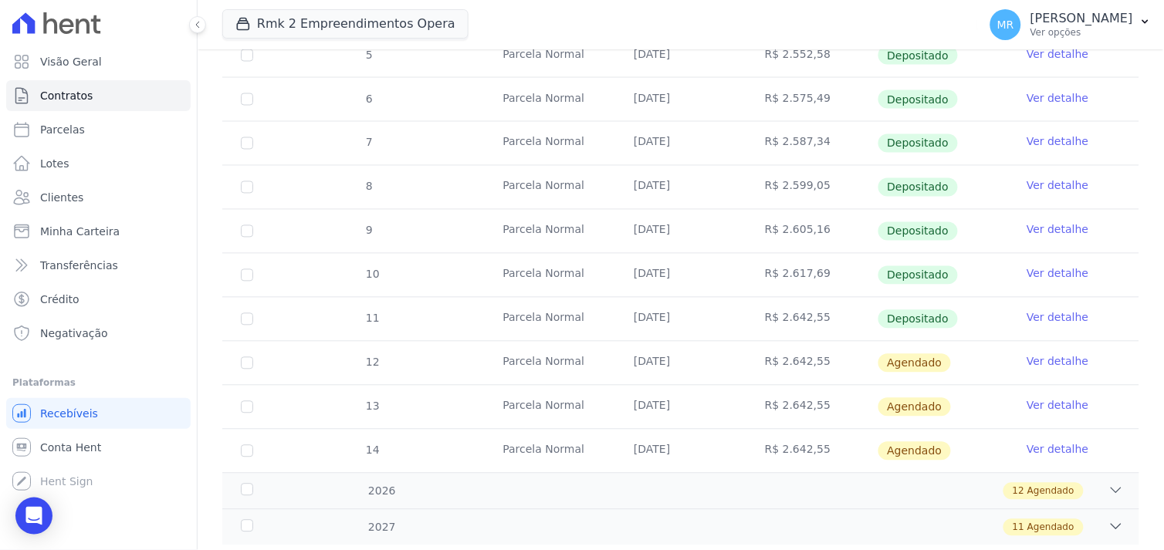
scroll to position [634, 0]
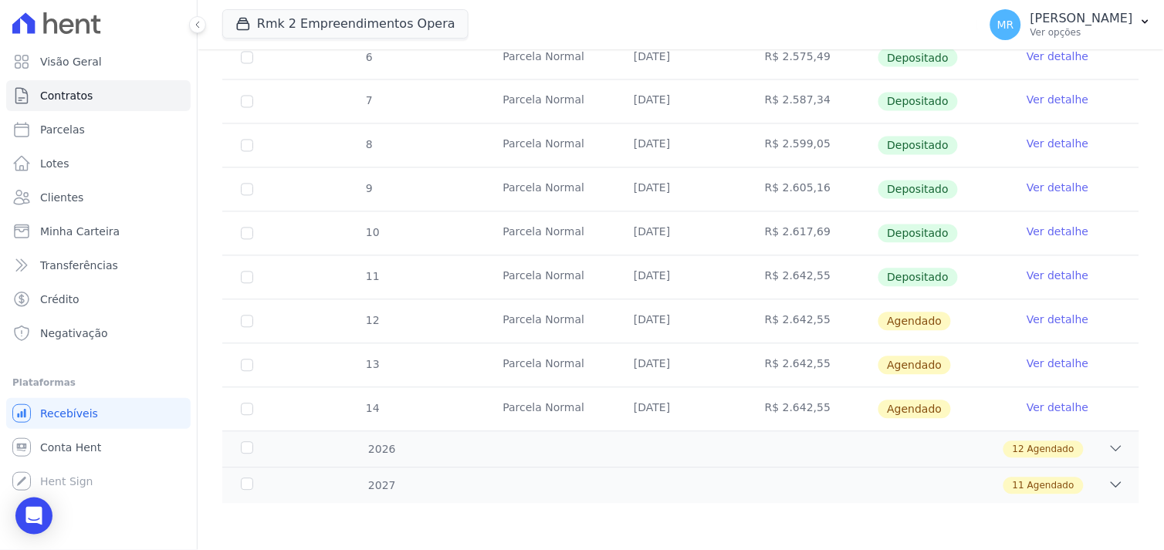
click at [1047, 316] on link "Ver detalhe" at bounding box center [1058, 320] width 62 height 15
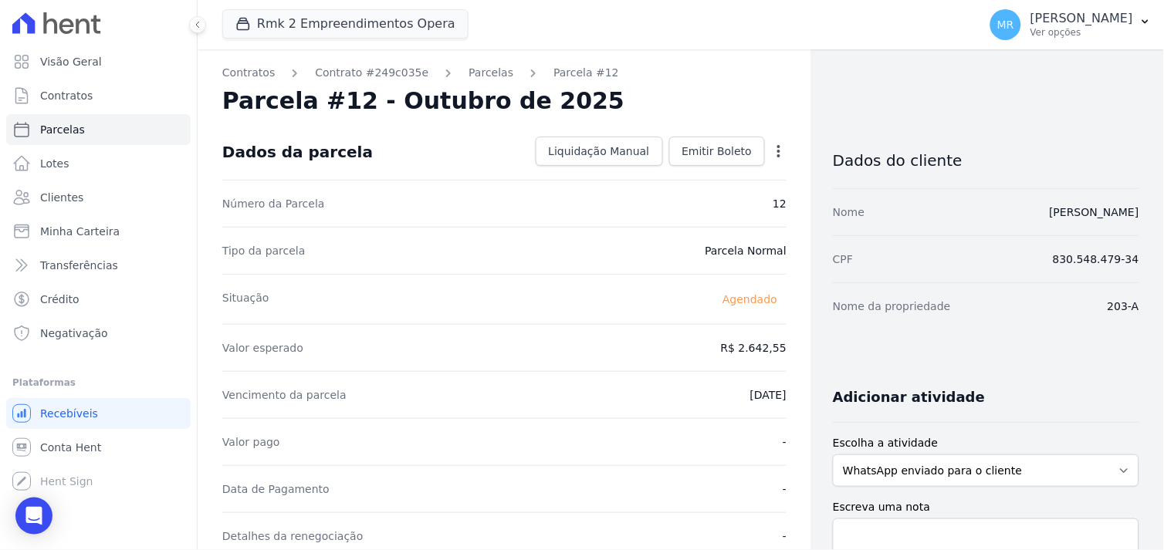
click at [772, 149] on icon "button" at bounding box center [778, 151] width 15 height 15
drag, startPoint x: 682, startPoint y: 173, endPoint x: 641, endPoint y: 199, distance: 48.0
click at [682, 174] on link "Alterar" at bounding box center [712, 172] width 136 height 28
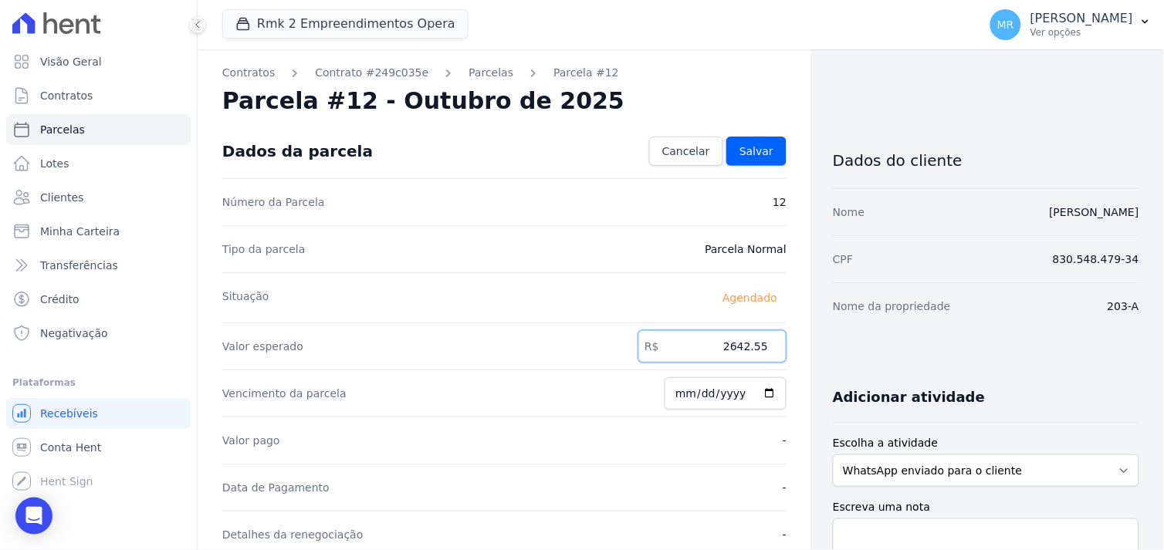
drag, startPoint x: 697, startPoint y: 352, endPoint x: 778, endPoint y: 345, distance: 81.3
click at [776, 347] on input "2642.55" at bounding box center [712, 346] width 148 height 32
type input "2990.17"
click at [760, 148] on span "Salvar" at bounding box center [756, 151] width 34 height 15
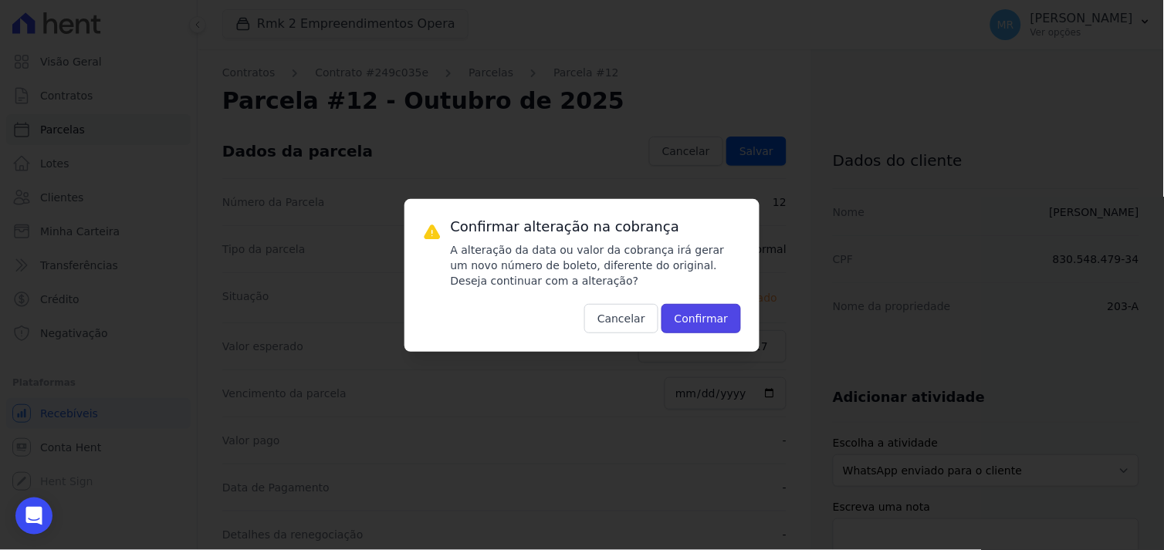
click at [699, 320] on button "Confirmar" at bounding box center [701, 318] width 80 height 29
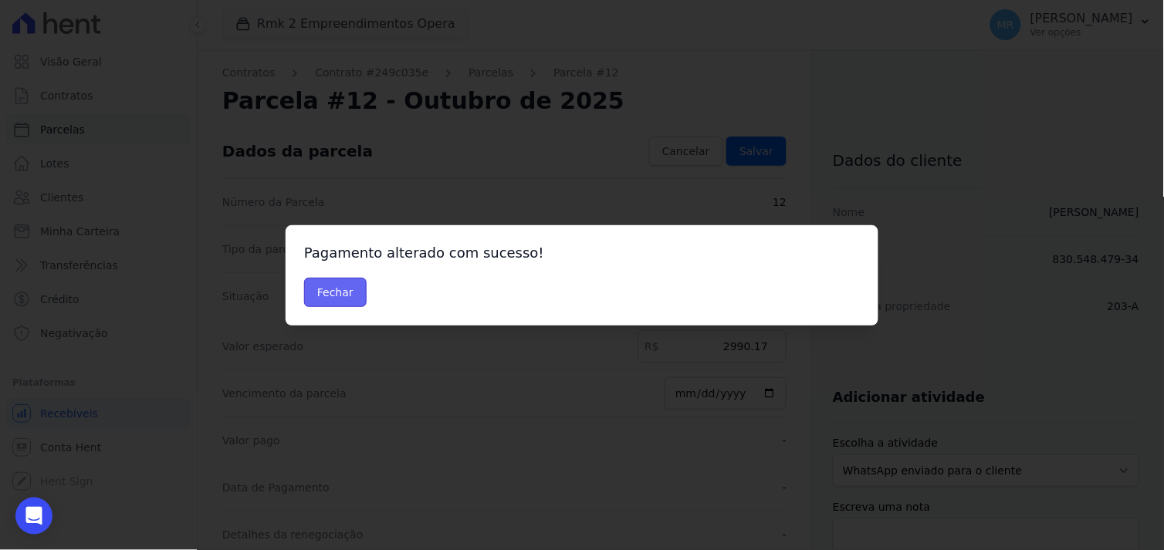
click at [334, 297] on button "Fechar" at bounding box center [335, 292] width 63 height 29
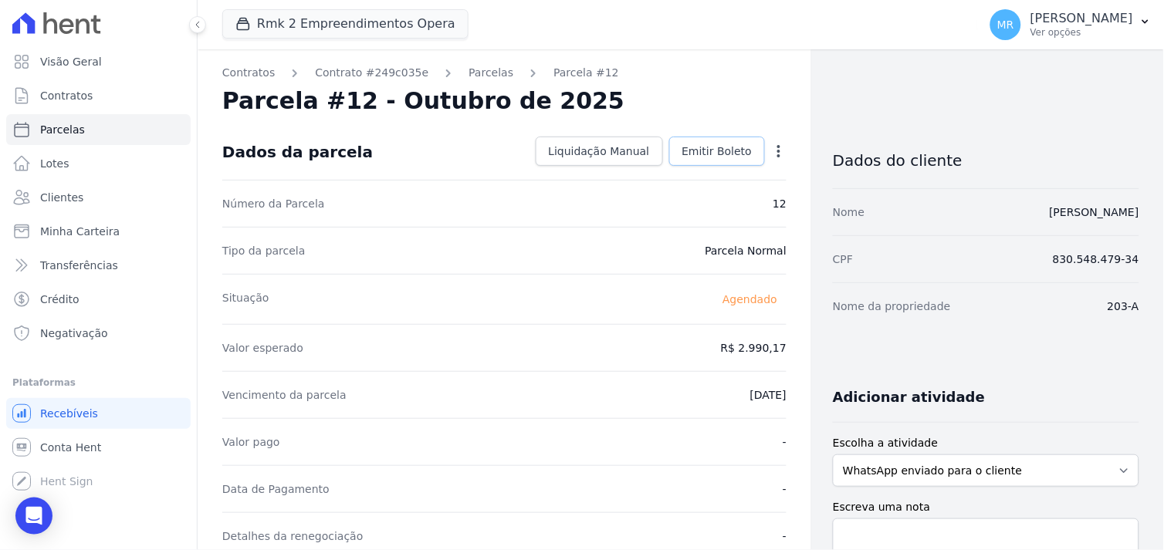
click at [712, 147] on span "Emitir Boleto" at bounding box center [717, 151] width 70 height 15
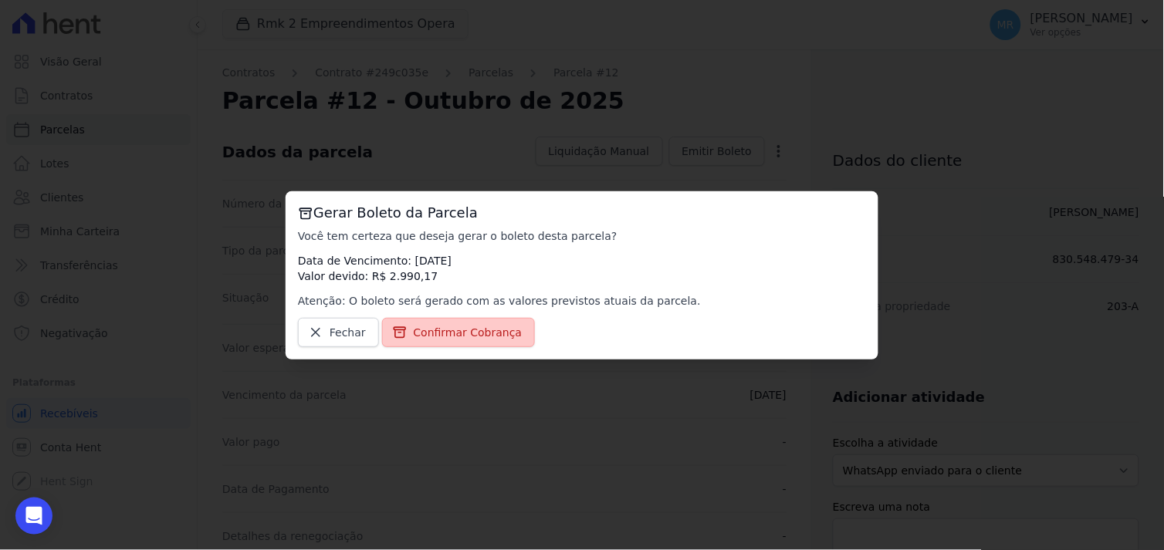
click at [472, 330] on span "Confirmar Cobrança" at bounding box center [468, 332] width 109 height 15
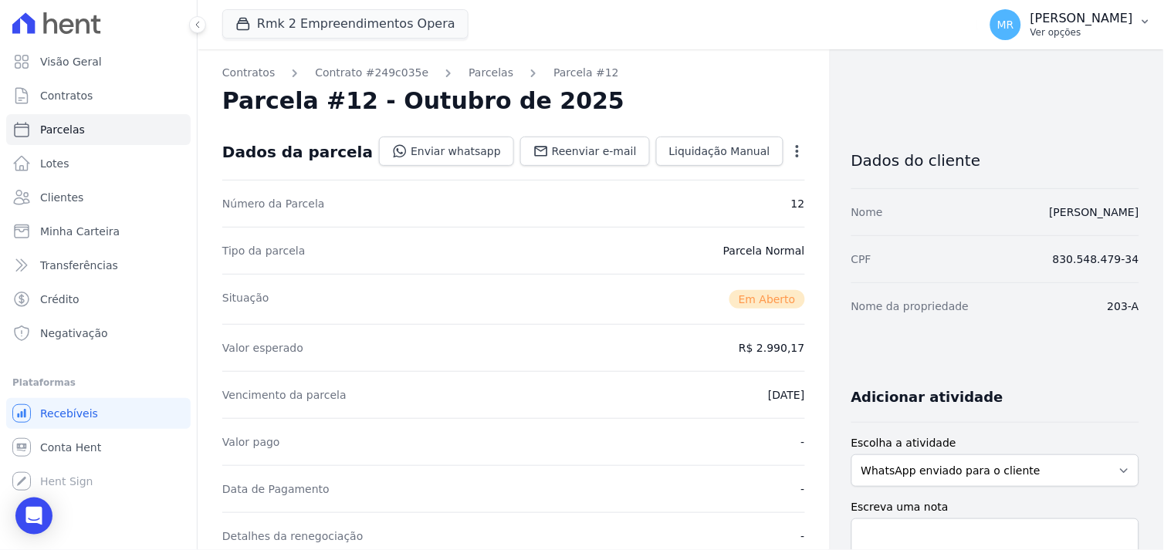
click at [1122, 19] on p "[PERSON_NAME]" at bounding box center [1081, 18] width 103 height 15
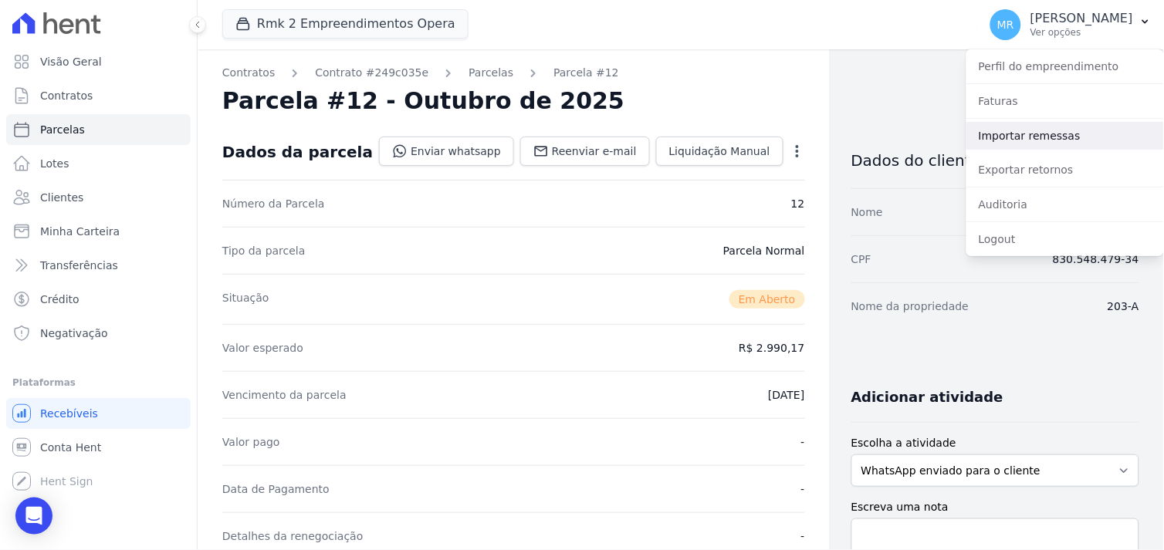
click at [1031, 134] on link "Importar remessas" at bounding box center [1065, 136] width 198 height 28
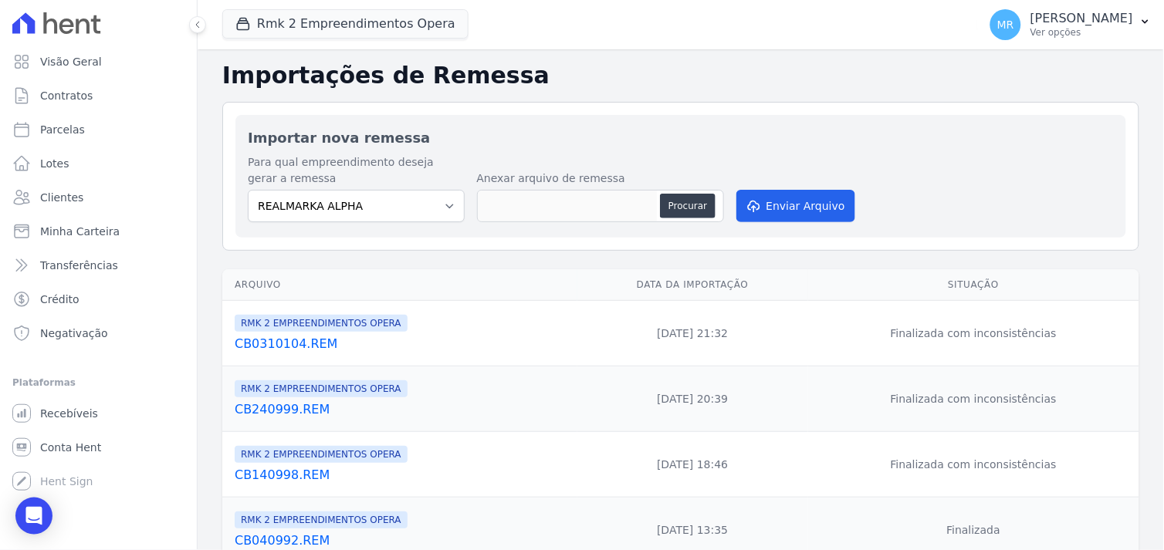
click at [282, 345] on link "CB0310104.REM" at bounding box center [403, 344] width 337 height 19
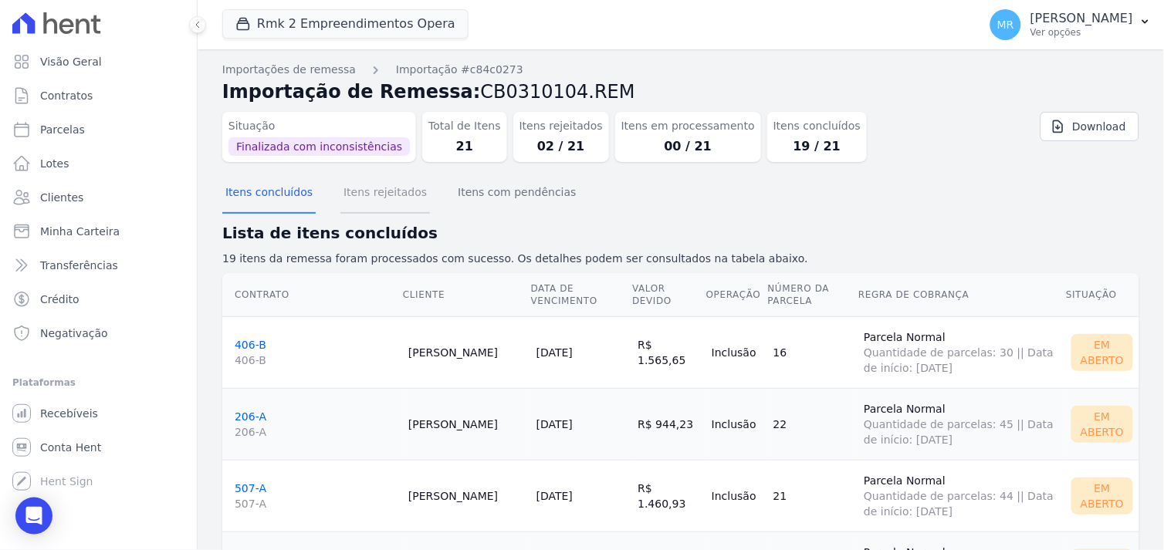
click at [388, 190] on button "Itens rejeitados" at bounding box center [385, 194] width 90 height 40
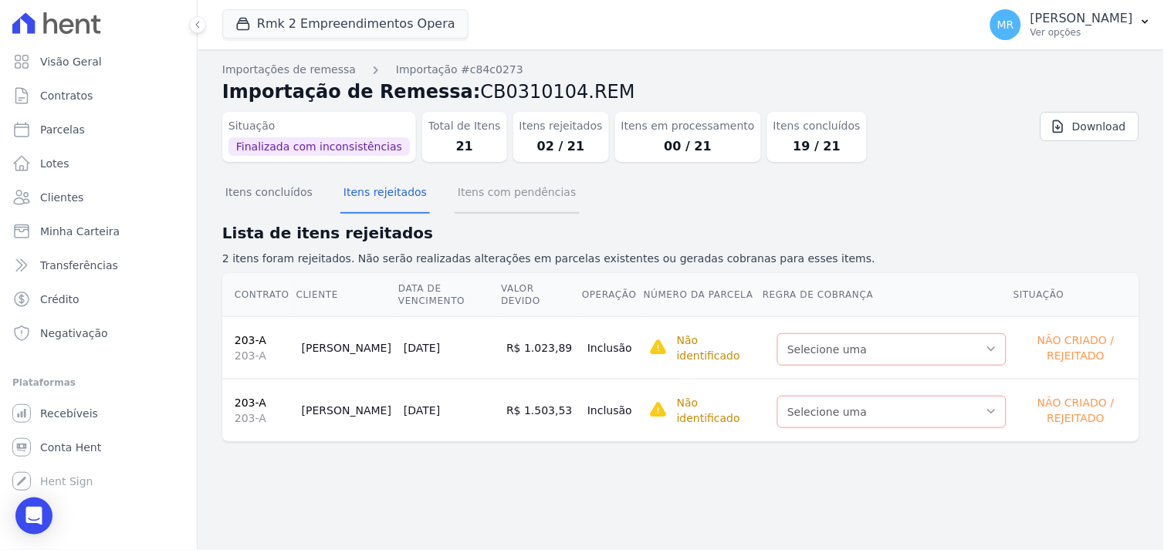
click at [469, 193] on button "Itens com pendências" at bounding box center [517, 194] width 124 height 40
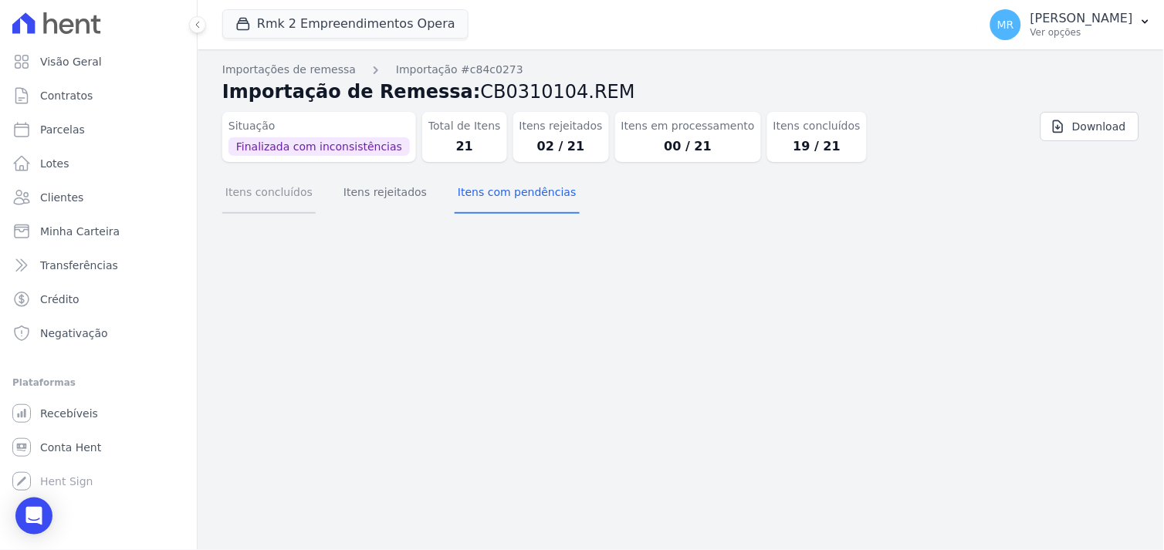
click at [270, 194] on button "Itens concluídos" at bounding box center [268, 194] width 93 height 40
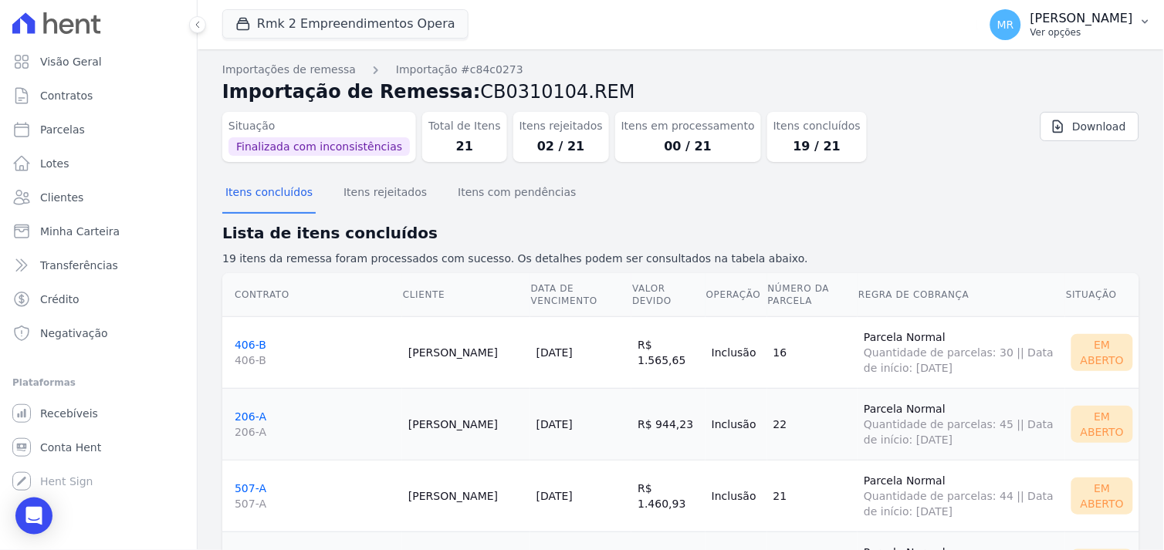
click at [1094, 23] on p "[PERSON_NAME]" at bounding box center [1081, 18] width 103 height 15
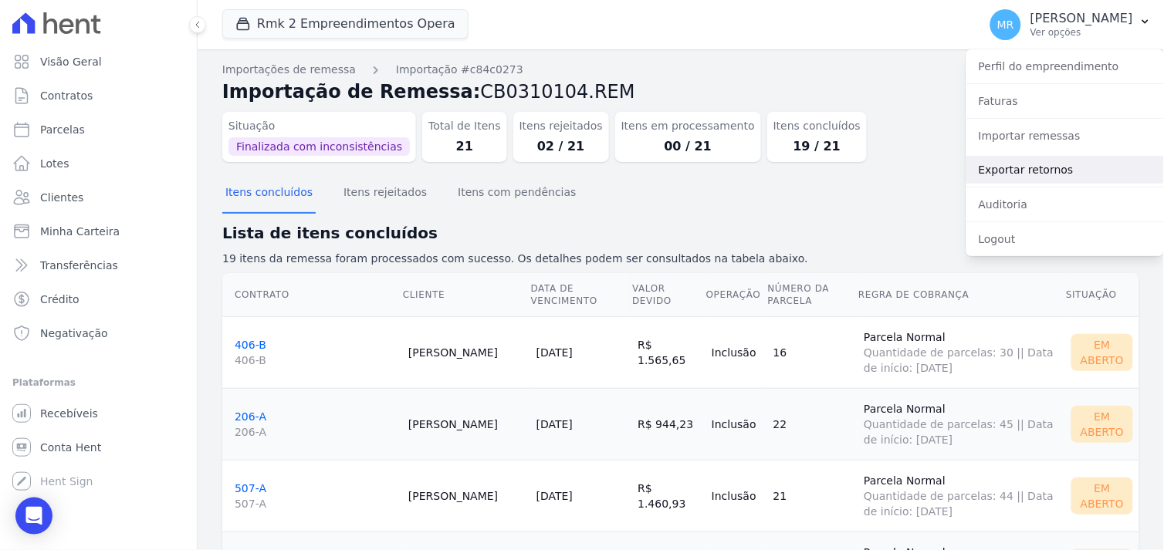
click at [1030, 172] on link "Exportar retornos" at bounding box center [1065, 170] width 198 height 28
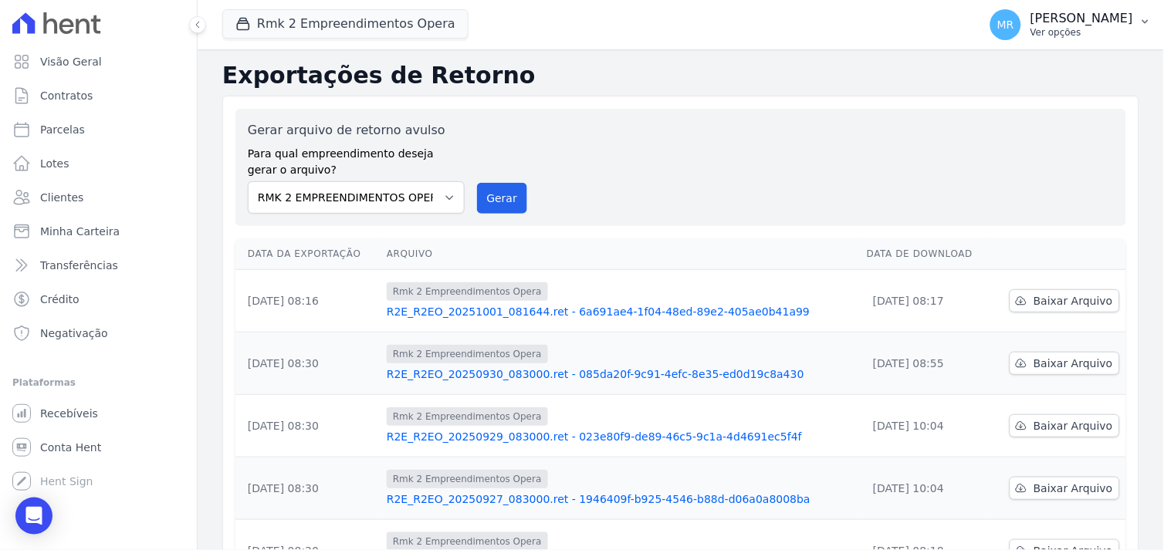
click at [1119, 20] on p "[PERSON_NAME]" at bounding box center [1081, 18] width 103 height 15
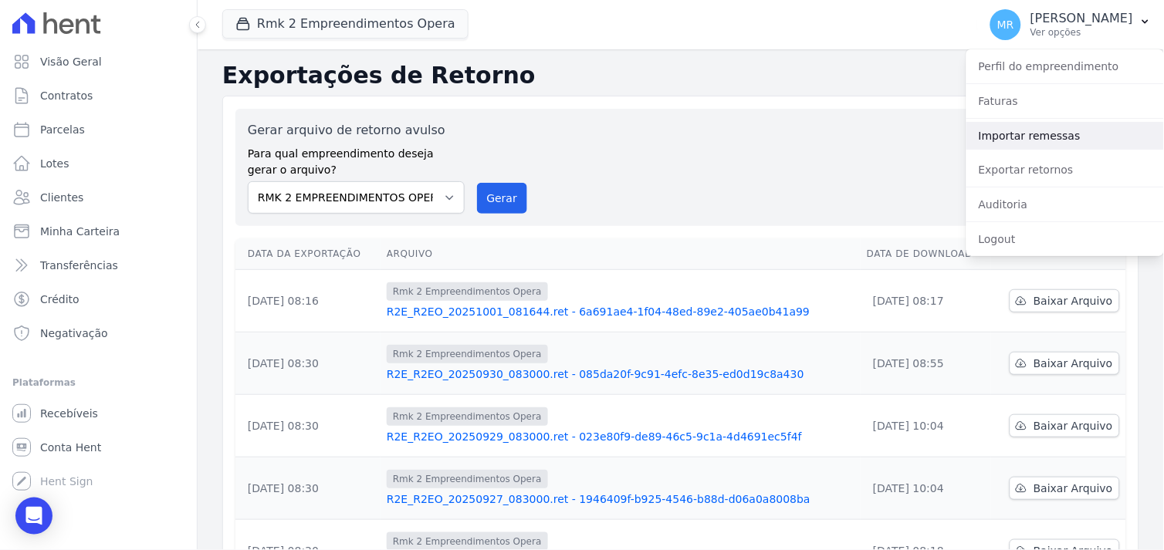
click at [1070, 137] on link "Importar remessas" at bounding box center [1065, 136] width 198 height 28
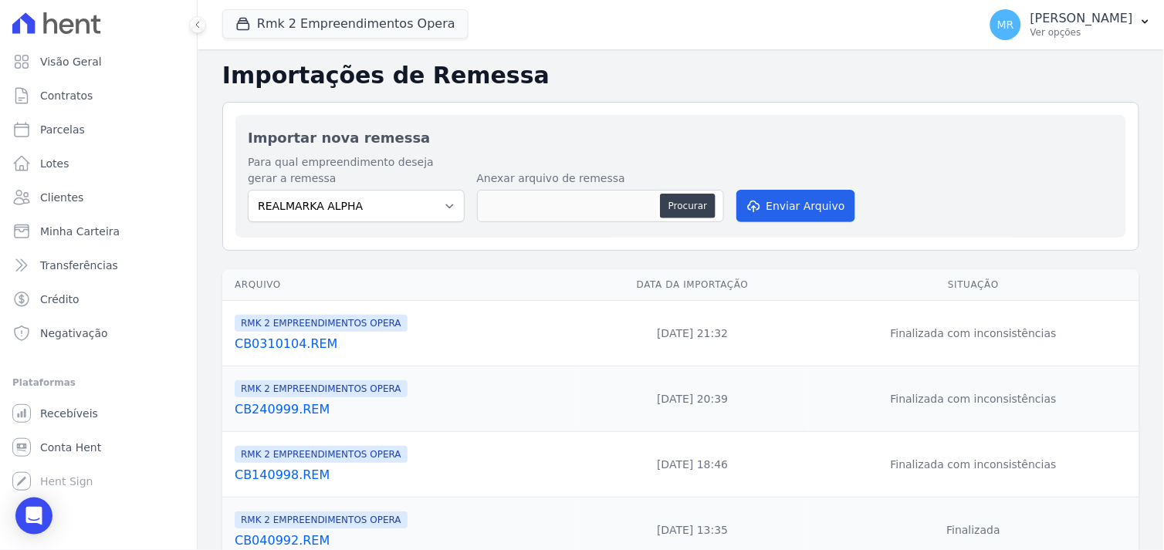
click at [296, 410] on link "CB240999.REM" at bounding box center [403, 410] width 337 height 19
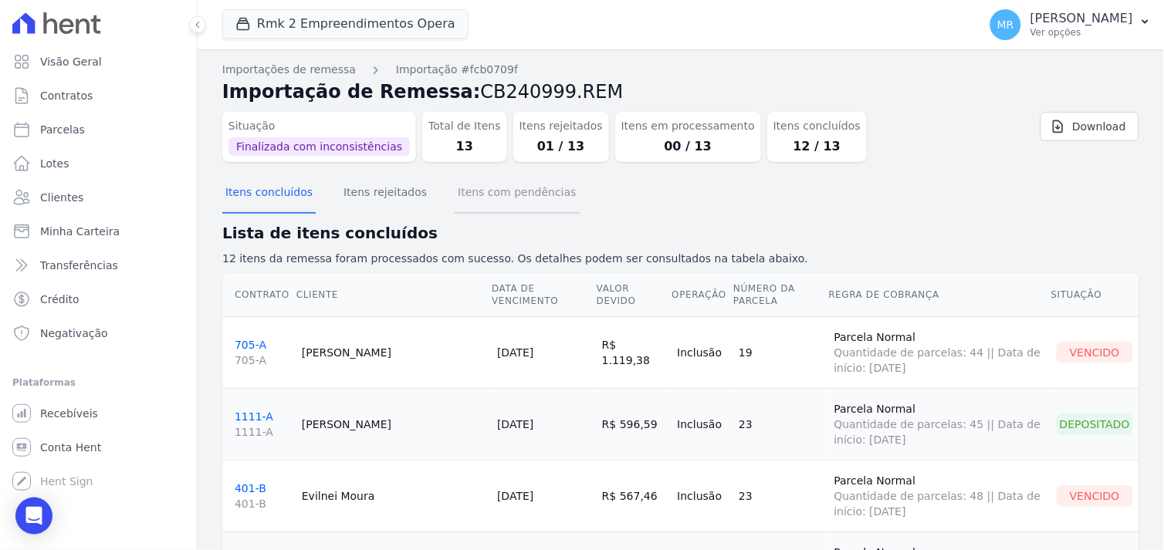
click at [479, 191] on button "Itens com pendências" at bounding box center [517, 194] width 124 height 40
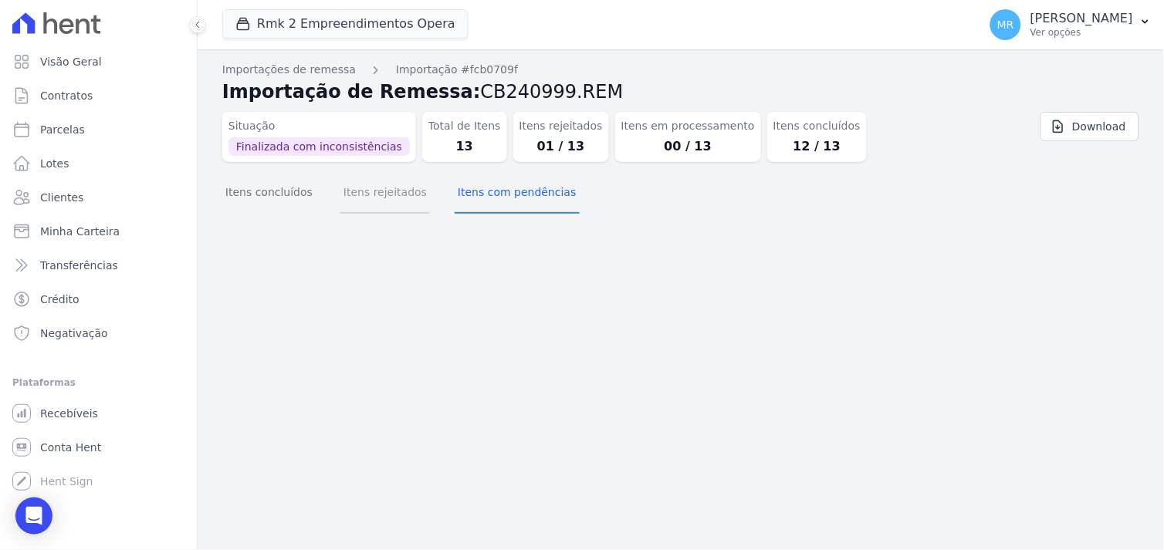
click at [383, 195] on button "Itens rejeitados" at bounding box center [385, 194] width 90 height 40
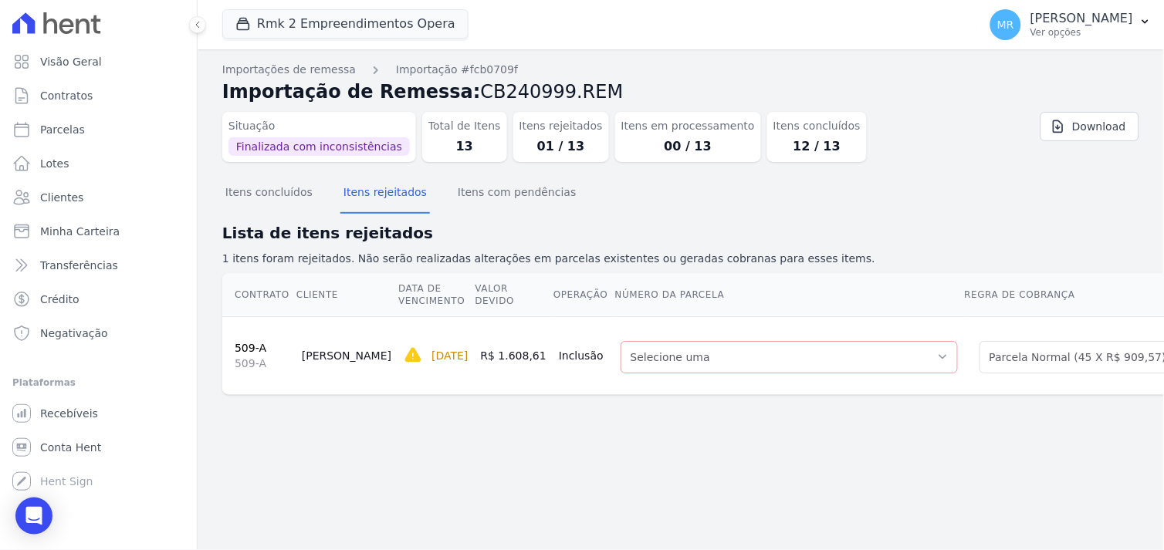
click at [237, 344] on link "509-A" at bounding box center [251, 348] width 32 height 12
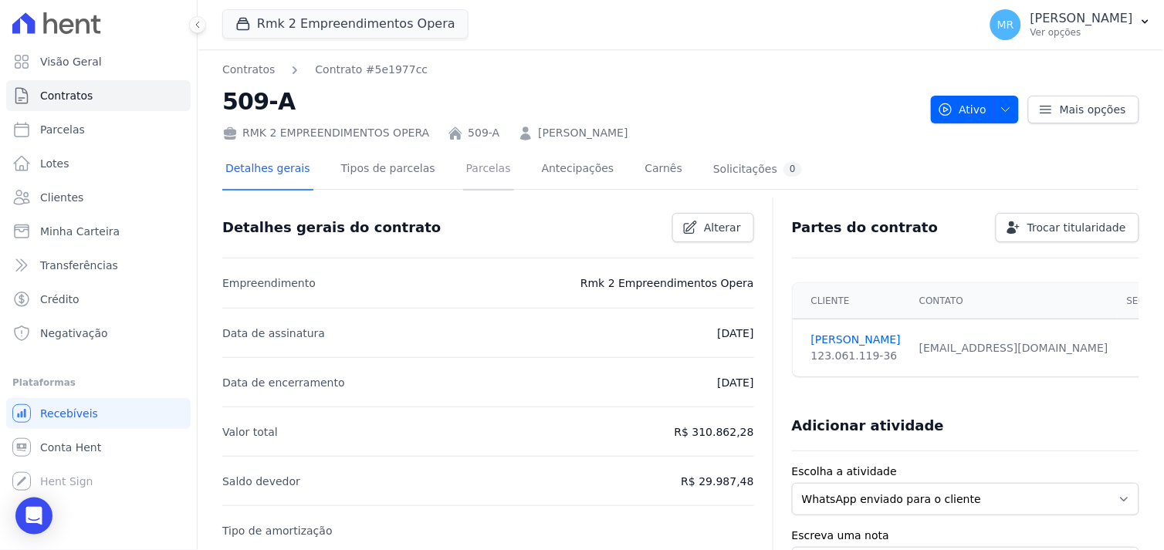
drag, startPoint x: 472, startPoint y: 167, endPoint x: 488, endPoint y: 239, distance: 74.3
click at [472, 167] on link "Parcelas" at bounding box center [488, 170] width 51 height 41
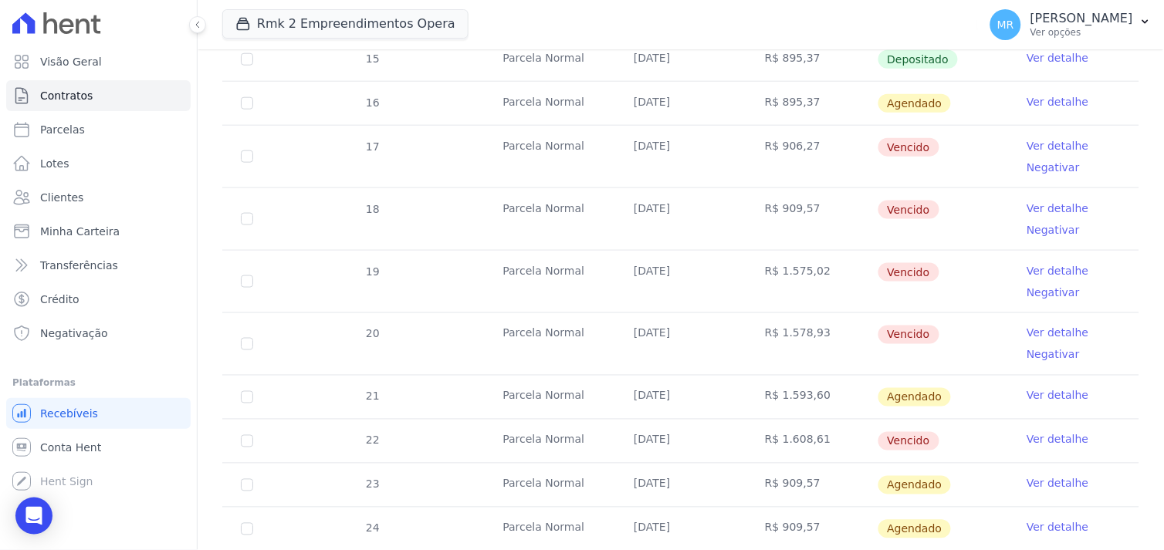
scroll to position [428, 0]
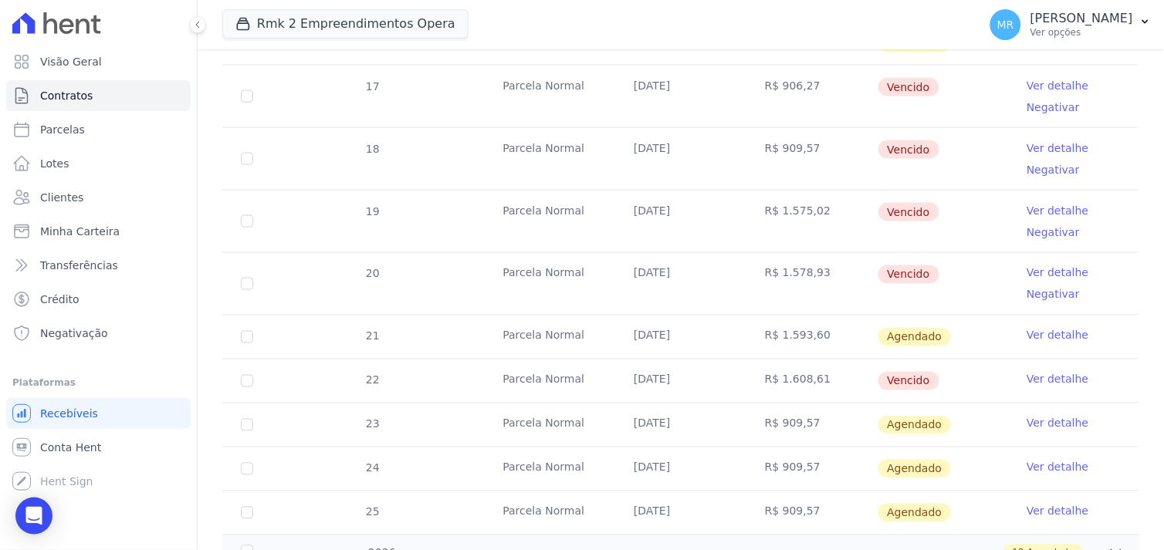
click at [1038, 425] on link "Ver detalhe" at bounding box center [1058, 423] width 62 height 15
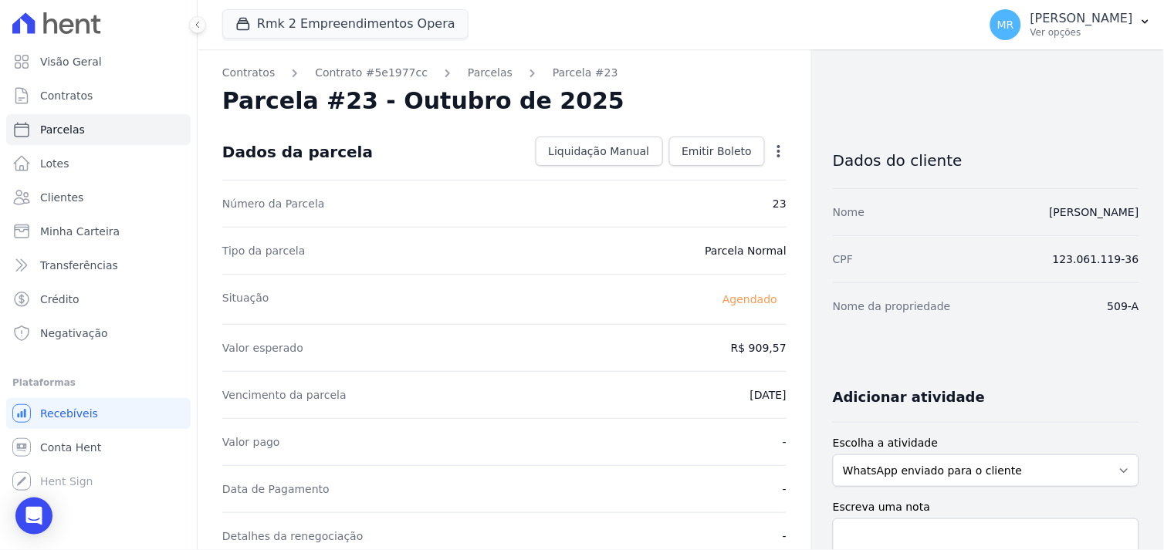
click at [770, 141] on div "Open options Alterar [GEOGRAPHIC_DATA]" at bounding box center [776, 153] width 22 height 26
click at [772, 153] on icon "button" at bounding box center [778, 151] width 15 height 15
click at [712, 176] on link "Alterar" at bounding box center [712, 172] width 136 height 28
click at [1086, 19] on p "[PERSON_NAME]" at bounding box center [1081, 18] width 103 height 15
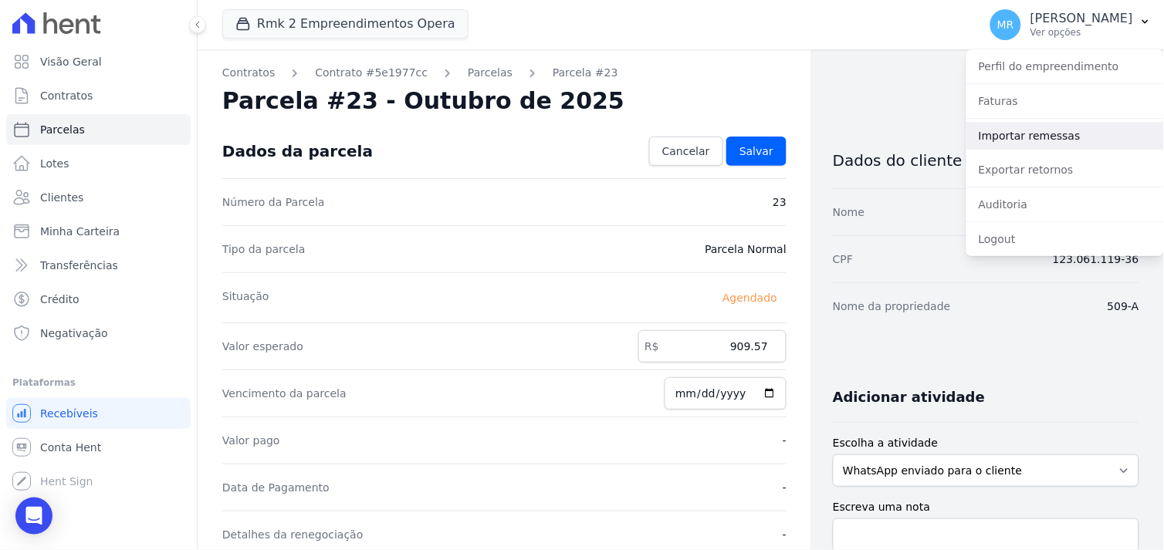
click at [1031, 139] on link "Importar remessas" at bounding box center [1065, 136] width 198 height 28
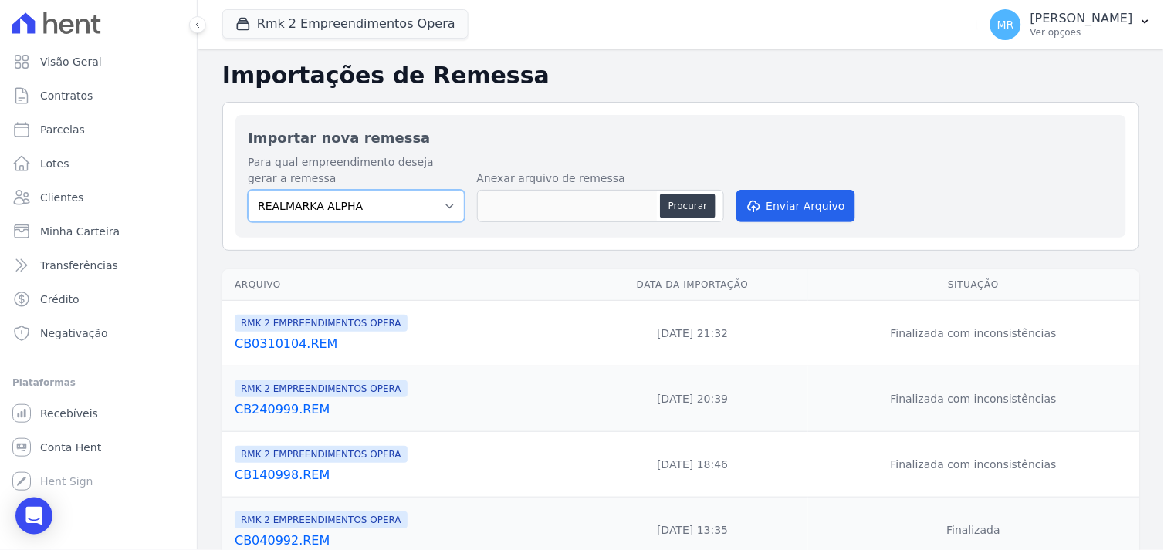
click at [445, 208] on select "REALMARKA ALPHA REALMARKA REALE RMK 2 EMPREENDIMENTOS OPERA" at bounding box center [356, 206] width 217 height 32
select select "76c98966-fbae-428e-aea9-71c3dfcf0e62"
click at [248, 190] on select "REALMARKA ALPHA REALMARKA REALE RMK 2 EMPREENDIMENTOS OPERA" at bounding box center [356, 206] width 217 height 32
click at [387, 24] on button "Rmk 2 Empreendimentos Opera" at bounding box center [345, 23] width 246 height 29
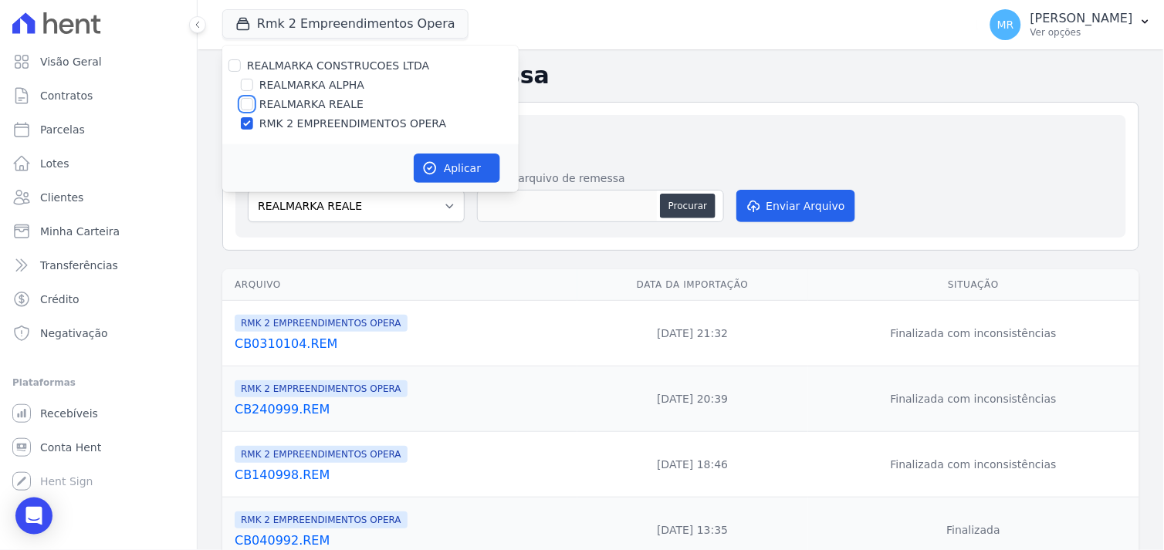
click at [249, 103] on input "REALMARKA REALE" at bounding box center [247, 104] width 12 height 12
checkbox input "true"
click at [245, 86] on input "REALMARKA ALPHA" at bounding box center [247, 85] width 12 height 12
checkbox input "true"
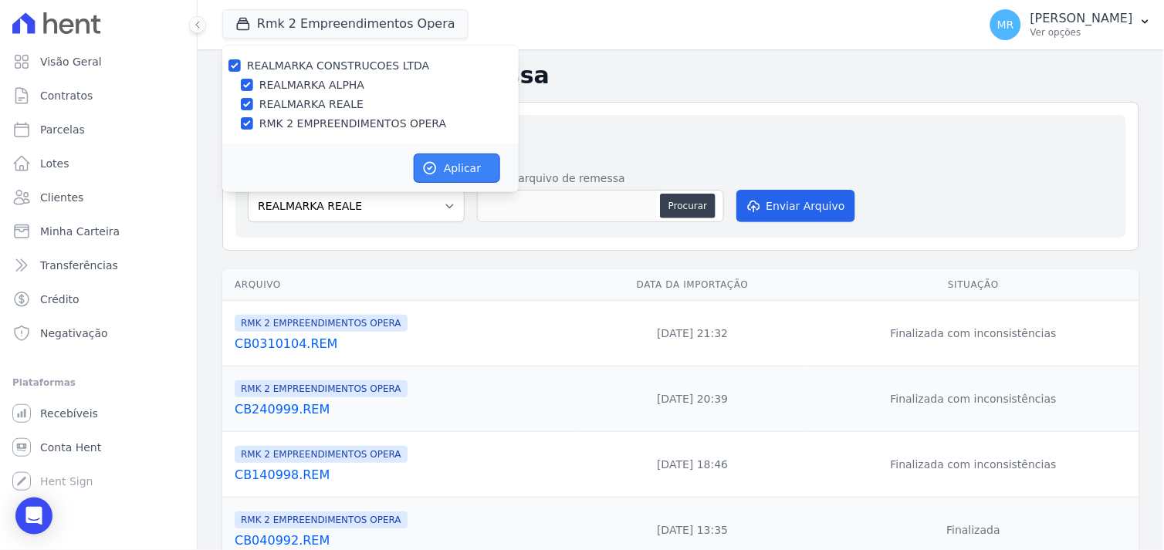
click at [448, 171] on button "Aplicar" at bounding box center [457, 168] width 86 height 29
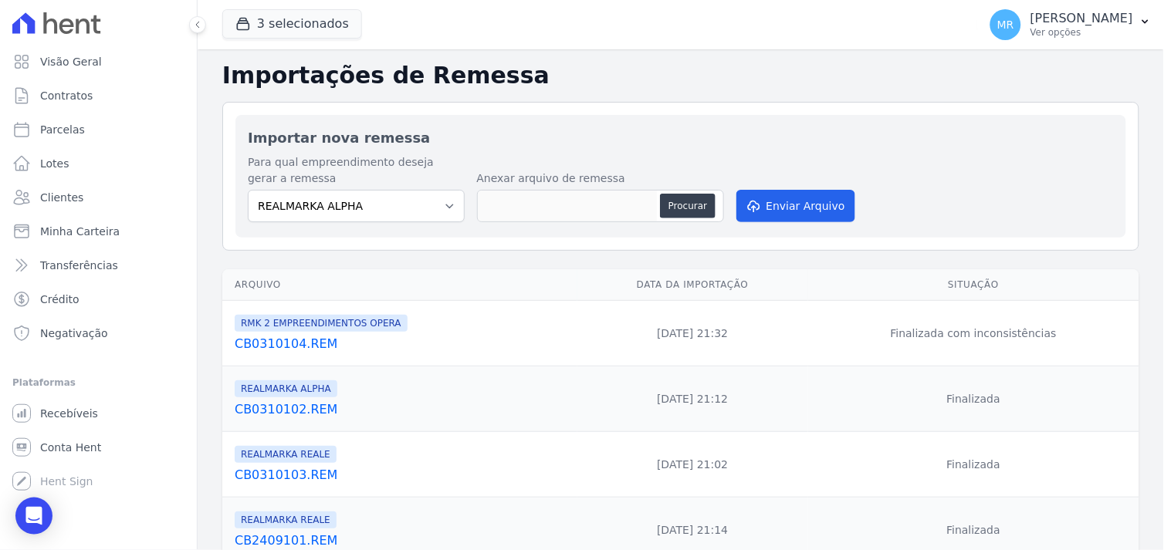
click at [296, 402] on link "CB0310102.REM" at bounding box center [403, 410] width 337 height 19
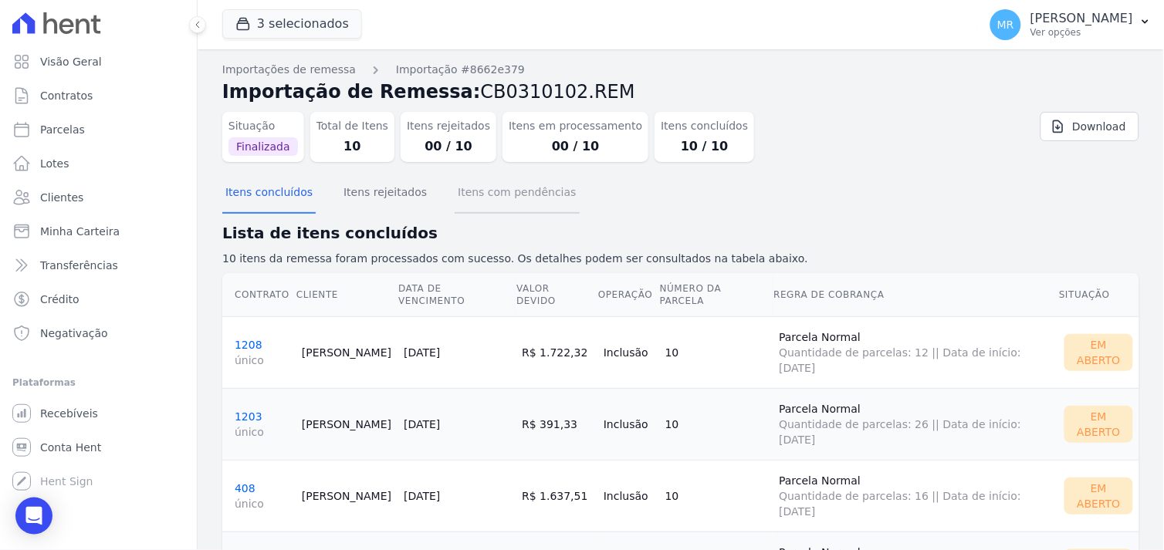
click at [492, 194] on button "Itens com pendências" at bounding box center [517, 194] width 124 height 40
click at [403, 193] on button "Itens rejeitados" at bounding box center [385, 194] width 90 height 40
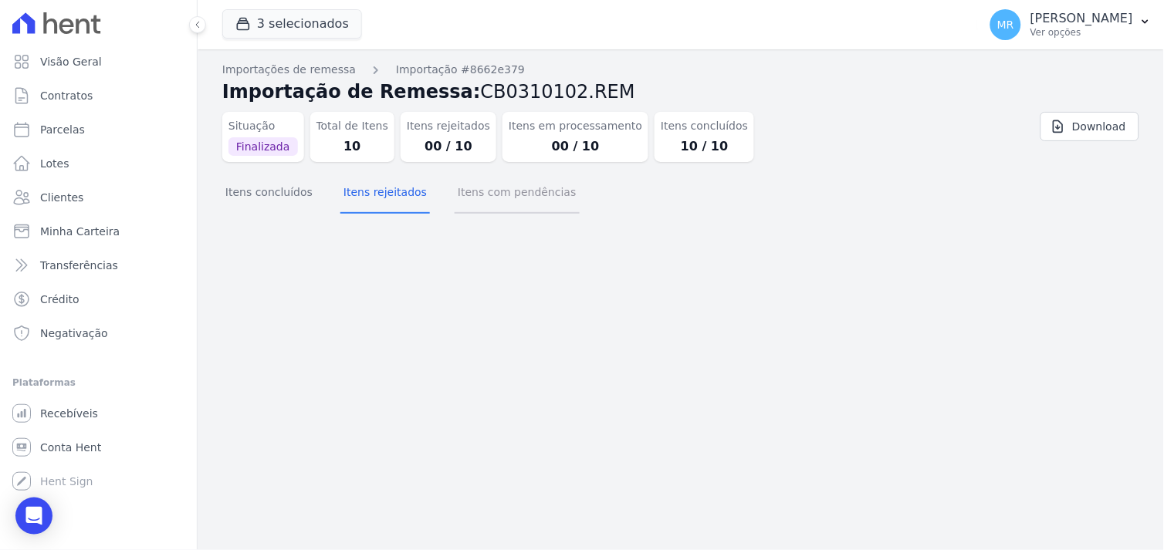
click at [498, 191] on button "Itens com pendências" at bounding box center [517, 194] width 124 height 40
click at [279, 193] on button "Itens concluídos" at bounding box center [268, 194] width 93 height 40
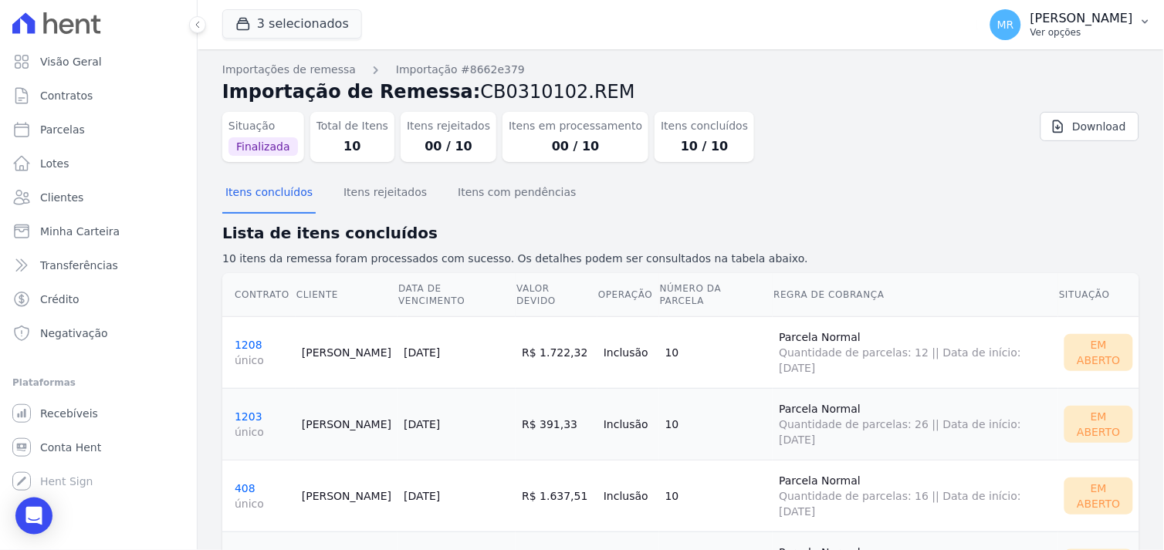
click at [1100, 26] on p "Ver opções" at bounding box center [1081, 32] width 103 height 12
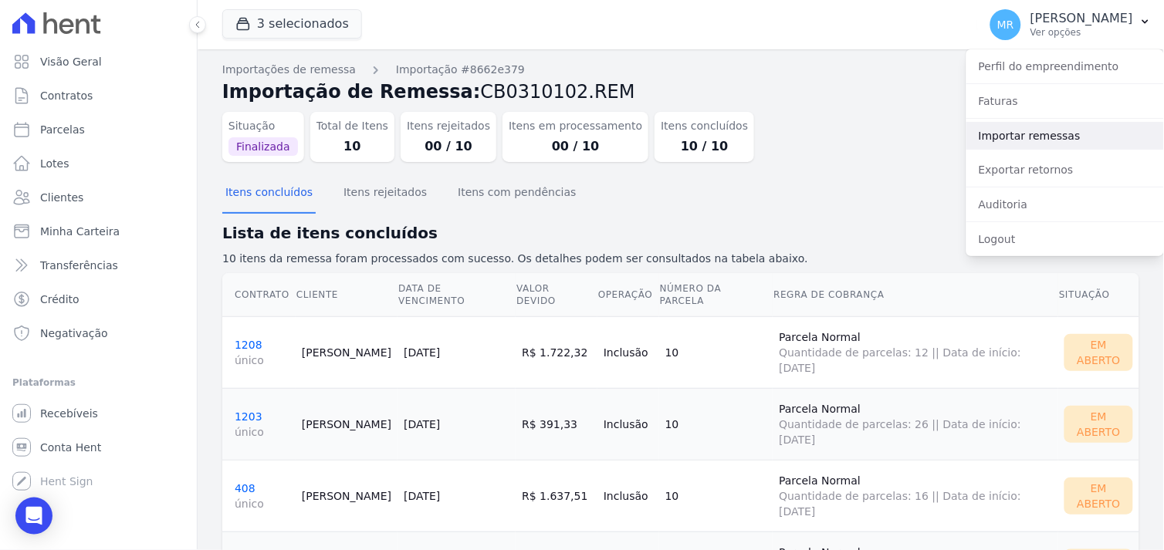
click at [1021, 135] on link "Importar remessas" at bounding box center [1065, 136] width 198 height 28
